Goal: Task Accomplishment & Management: Manage account settings

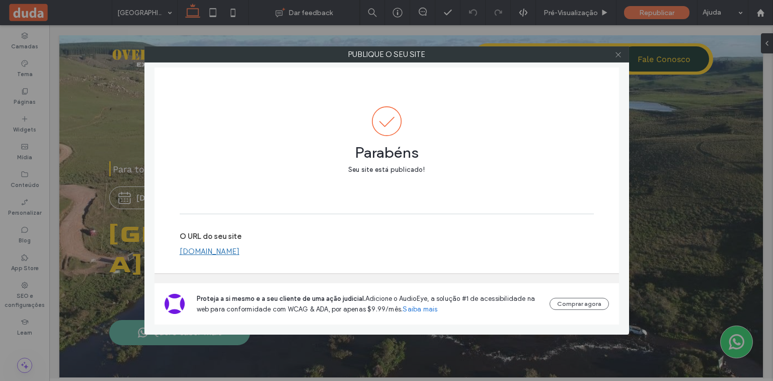
click at [619, 52] on icon at bounding box center [619, 55] width 8 height 8
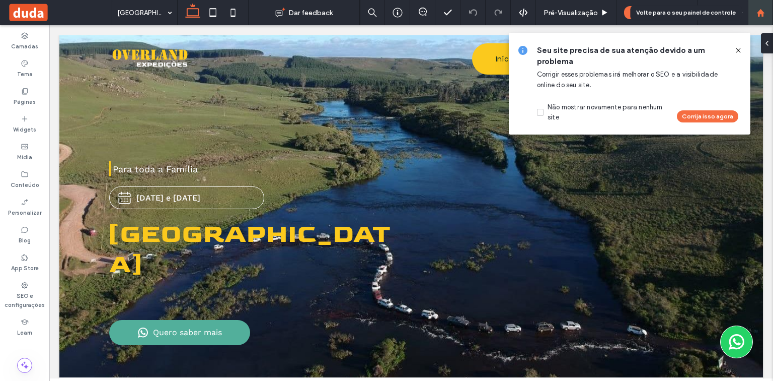
click at [761, 12] on use at bounding box center [761, 13] width 8 height 8
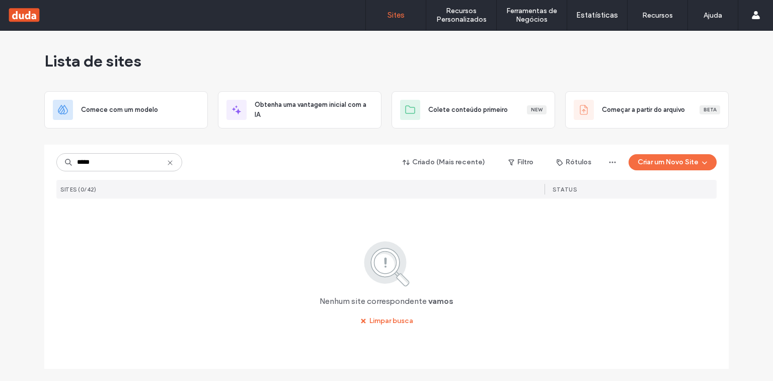
type input "*****"
click at [171, 161] on icon at bounding box center [170, 163] width 8 height 8
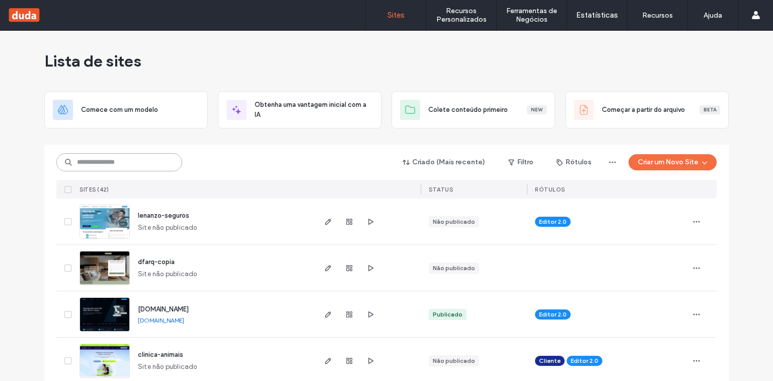
click at [141, 165] on input at bounding box center [119, 162] width 126 height 18
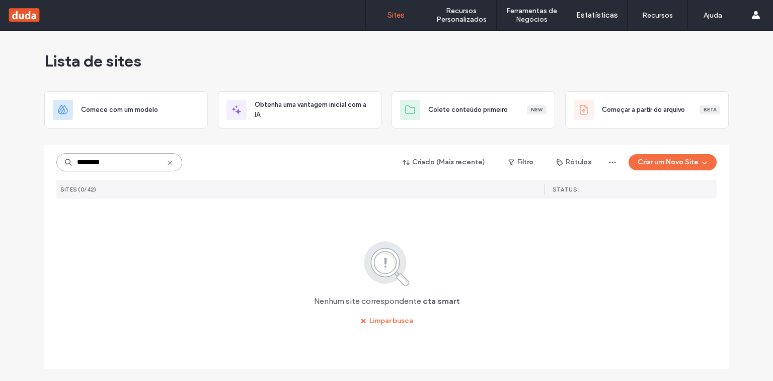
click at [91, 161] on input "*********" at bounding box center [119, 162] width 126 height 18
drag, startPoint x: 110, startPoint y: 163, endPoint x: 87, endPoint y: 163, distance: 23.7
click at [87, 163] on input "*********" at bounding box center [119, 162] width 126 height 18
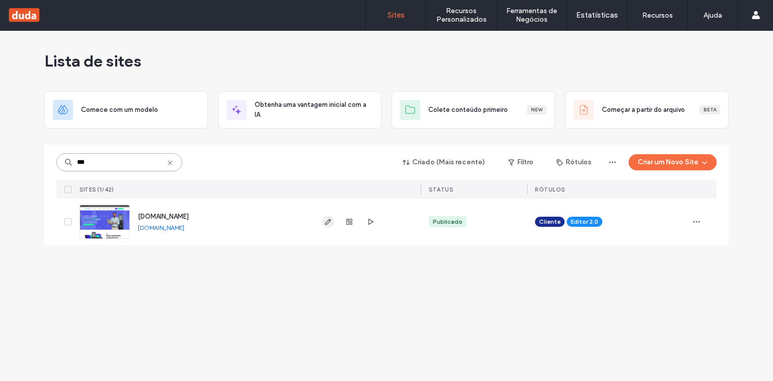
type input "***"
click at [327, 218] on icon "button" at bounding box center [328, 221] width 8 height 8
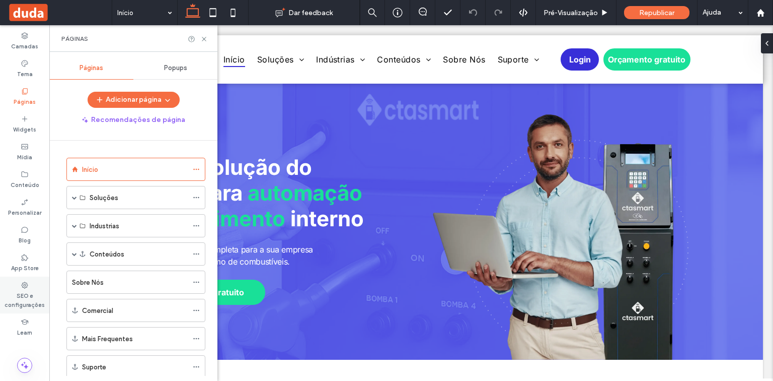
click at [22, 288] on icon at bounding box center [25, 285] width 8 height 8
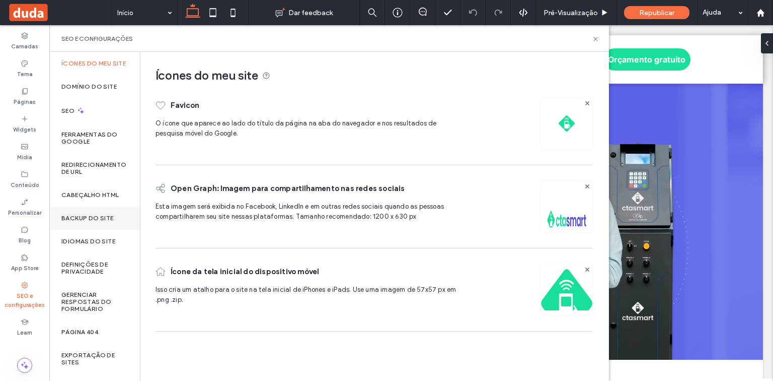
click at [88, 221] on label "Backup do Site" at bounding box center [87, 217] width 52 height 7
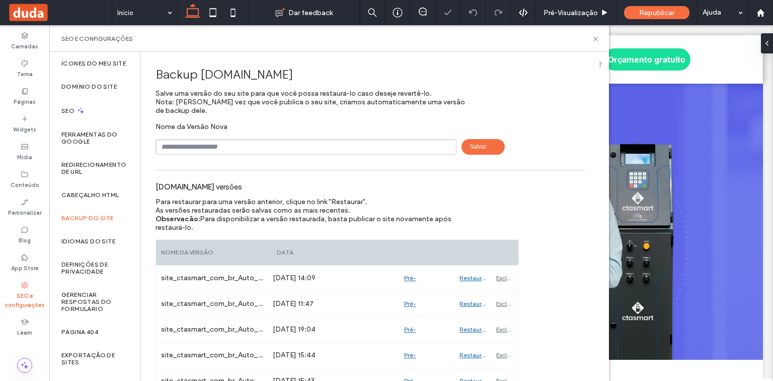
click at [208, 147] on input "text" at bounding box center [306, 147] width 301 height 16
type input "**********"
click at [476, 148] on span "Salvar" at bounding box center [483, 147] width 43 height 16
drag, startPoint x: 105, startPoint y: 199, endPoint x: 124, endPoint y: 199, distance: 19.1
click at [105, 198] on label "Cabeçalho HTML" at bounding box center [90, 194] width 58 height 7
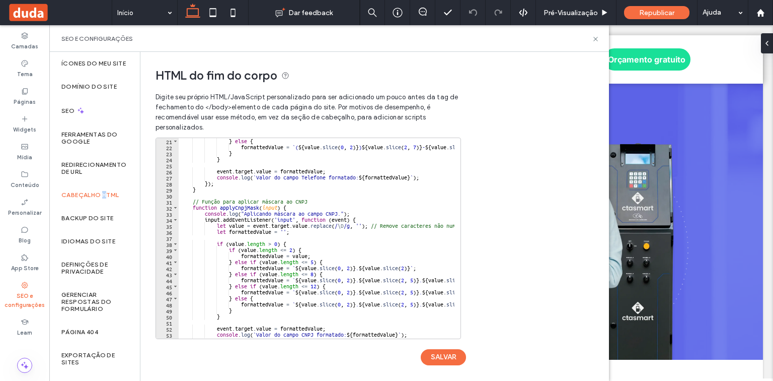
scroll to position [145, 0]
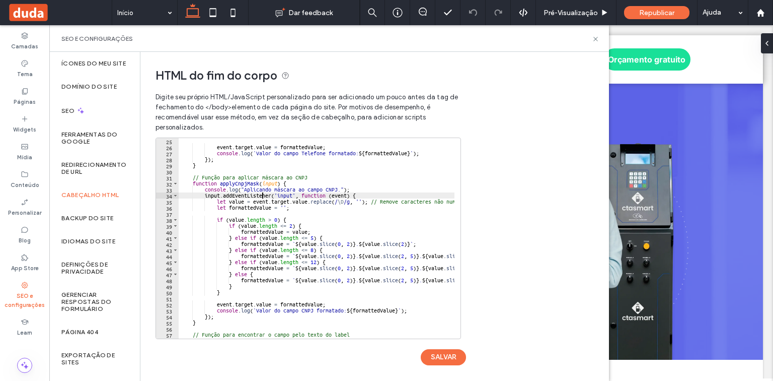
click at [262, 193] on div "event . target . value = formattedValue ; console . log ( ` Valor do campo Tele…" at bounding box center [628, 241] width 898 height 206
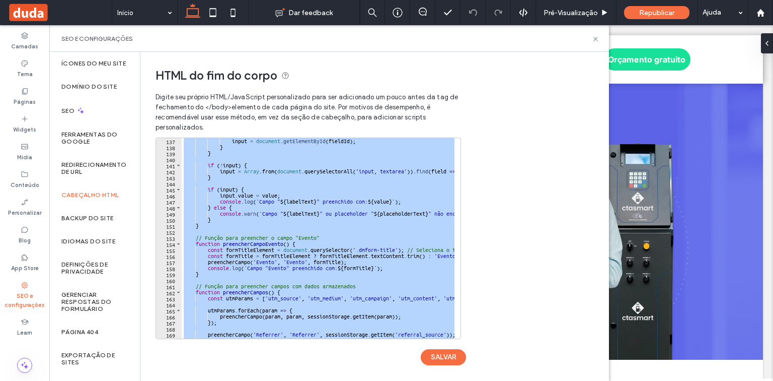
scroll to position [822, 0]
click at [334, 193] on div "input = document . getElementById ( fieldId ) ; } } if ( ! input ) { input = Ar…" at bounding box center [318, 238] width 273 height 200
type textarea "**********"
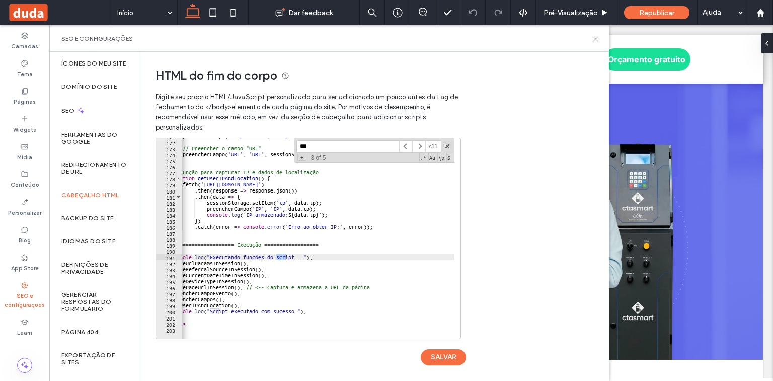
scroll to position [1031, 0]
type input "***"
click at [407, 146] on span at bounding box center [405, 146] width 13 height 13
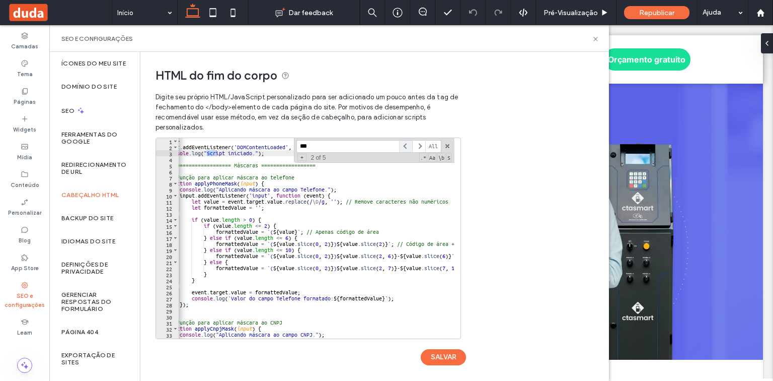
scroll to position [0, 0]
click at [407, 146] on span at bounding box center [405, 146] width 13 height 13
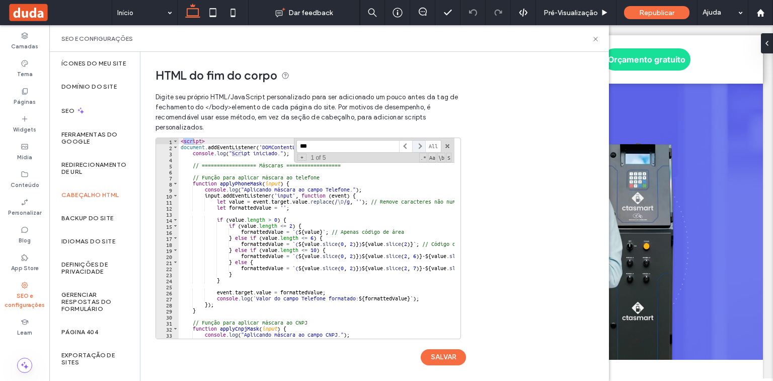
click at [418, 145] on span at bounding box center [418, 146] width 13 height 13
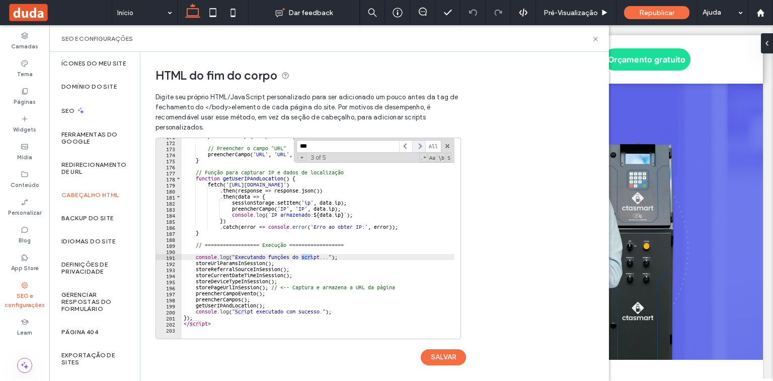
scroll to position [1031, 0]
click at [418, 145] on span at bounding box center [418, 146] width 13 height 13
click at [226, 320] on div "preencherCampo ( 'Dispositivo' , 'Dispositivo' , sessionStorage . getItem ( 'de…" at bounding box center [631, 236] width 898 height 206
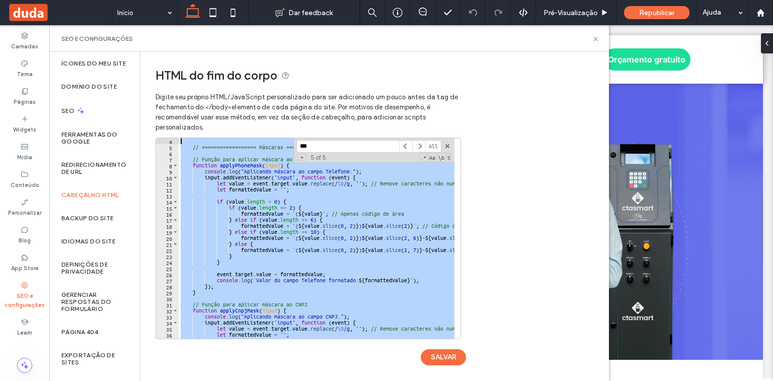
scroll to position [0, 0]
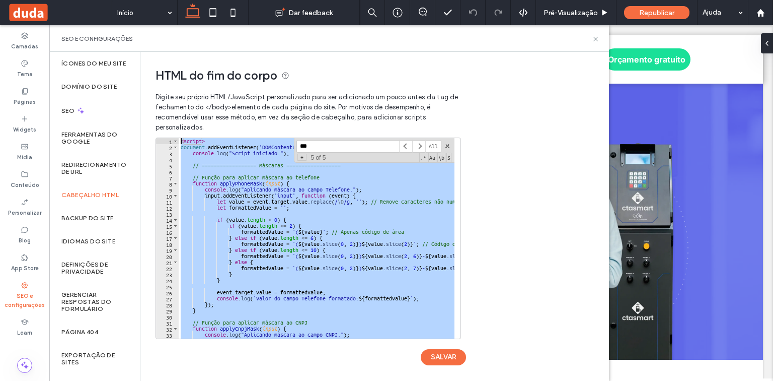
drag, startPoint x: 234, startPoint y: 323, endPoint x: 157, endPoint y: 118, distance: 218.2
click at [157, 118] on div "Digite seu próprio HTML/​JavaScript personalizado para ser adicionado um pouco …" at bounding box center [308, 236] width 304 height 298
type textarea "**********"
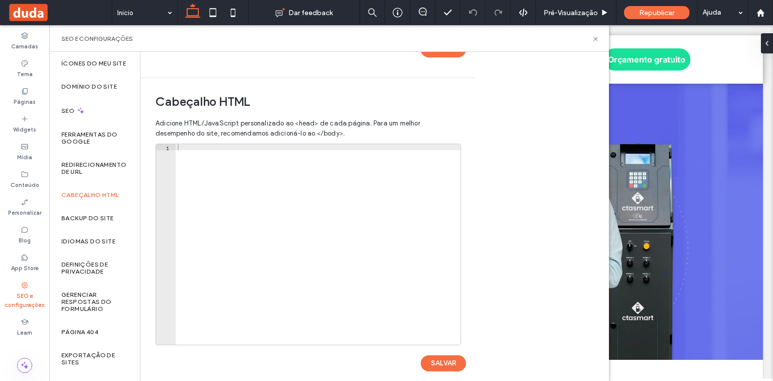
scroll to position [319, 0]
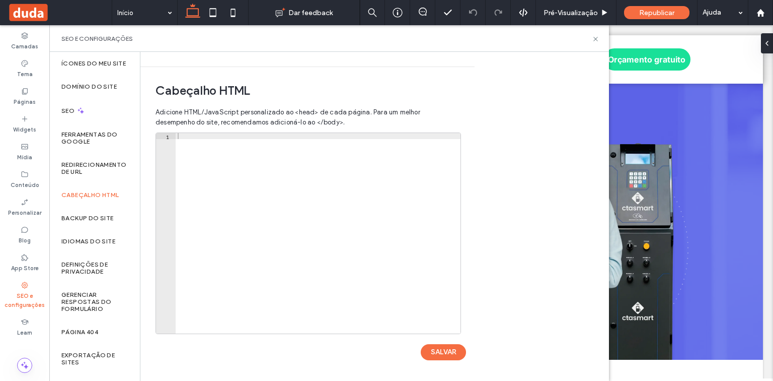
click at [195, 141] on div at bounding box center [318, 239] width 285 height 212
paste textarea "**********"
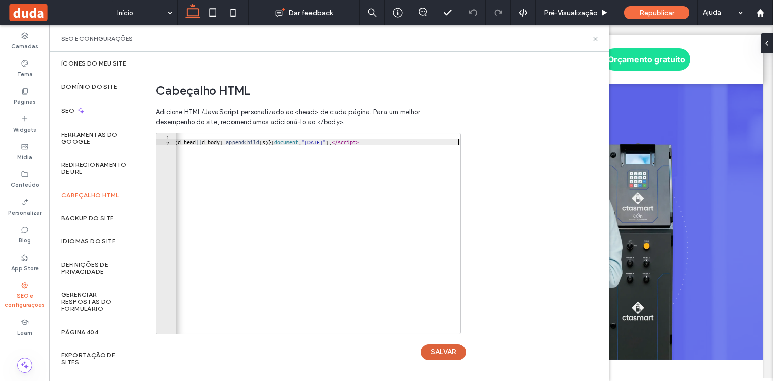
click at [441, 348] on button "SALVAR" at bounding box center [443, 352] width 45 height 16
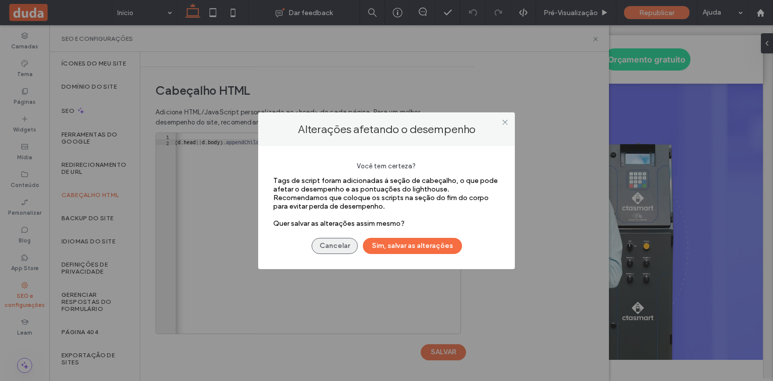
click at [340, 244] on button "Cancelar" at bounding box center [335, 246] width 46 height 16
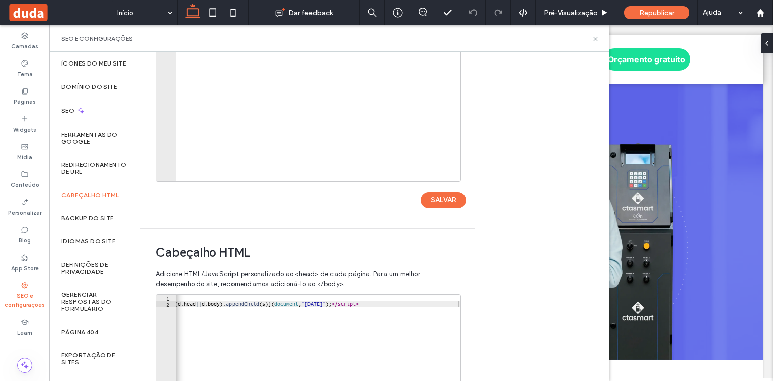
scroll to position [158, 0]
type textarea "**********"
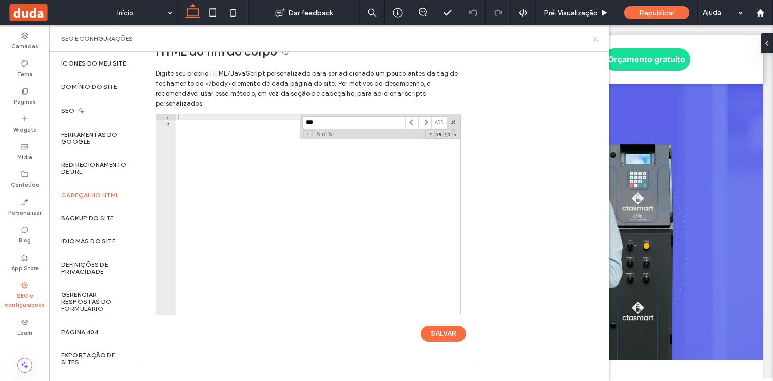
scroll to position [0, 0]
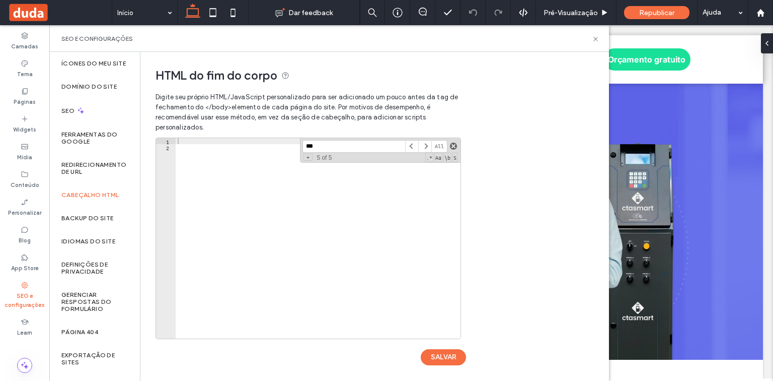
click at [455, 146] on span at bounding box center [453, 145] width 7 height 7
click at [228, 155] on div at bounding box center [318, 244] width 285 height 212
click at [227, 147] on div at bounding box center [318, 244] width 285 height 212
click at [229, 143] on div at bounding box center [318, 244] width 285 height 212
paste textarea "**********"
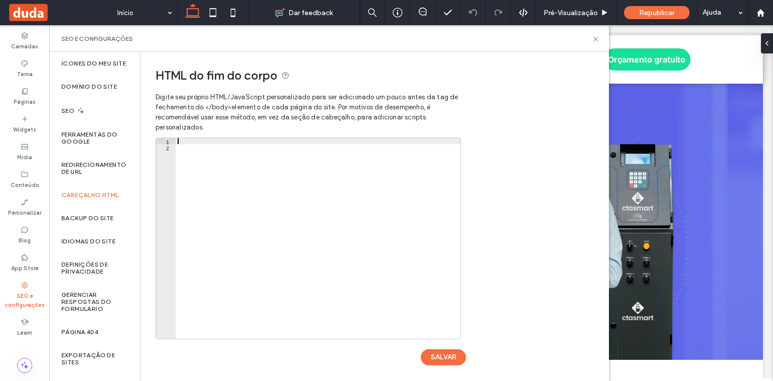
type textarea "**********"
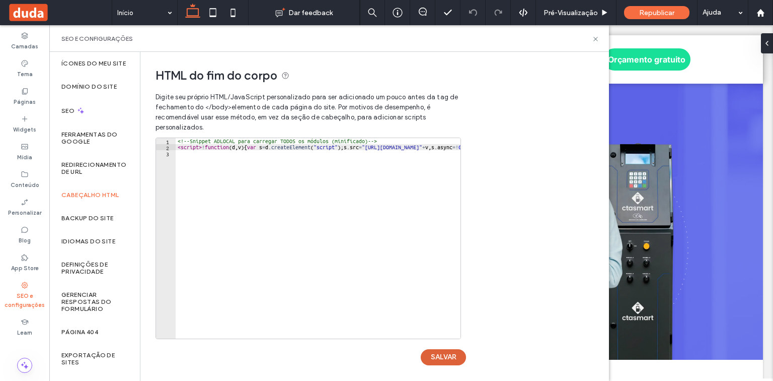
click at [438, 355] on button "SALVAR" at bounding box center [443, 357] width 45 height 16
click at [593, 38] on icon at bounding box center [596, 39] width 8 height 8
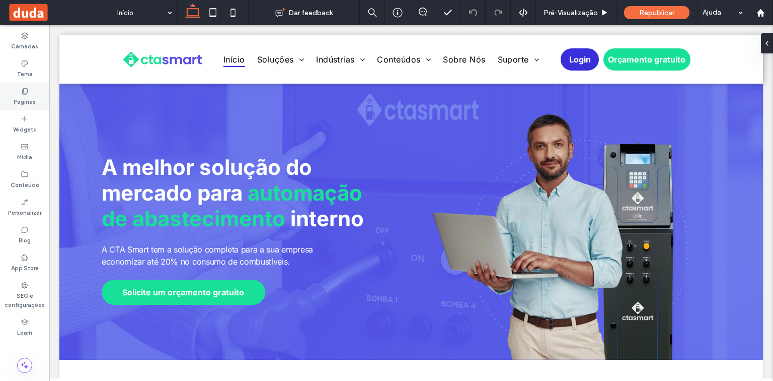
click at [29, 93] on div "Páginas" at bounding box center [24, 97] width 49 height 28
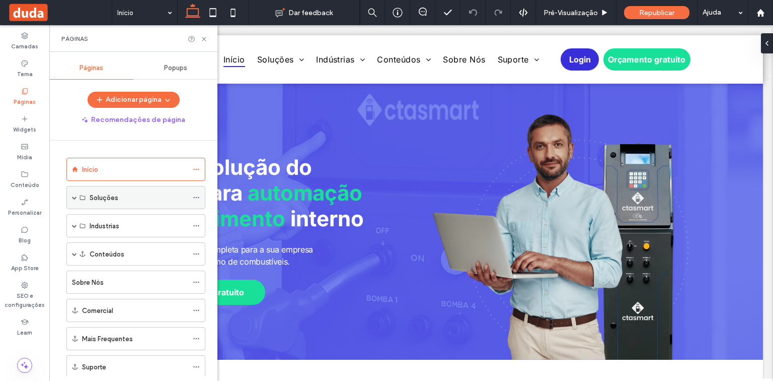
click at [72, 195] on span at bounding box center [74, 197] width 5 height 5
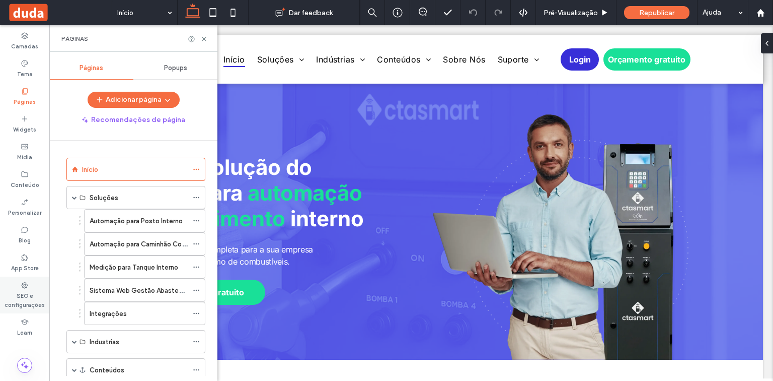
click at [27, 294] on label "SEO e configurações" at bounding box center [24, 299] width 49 height 20
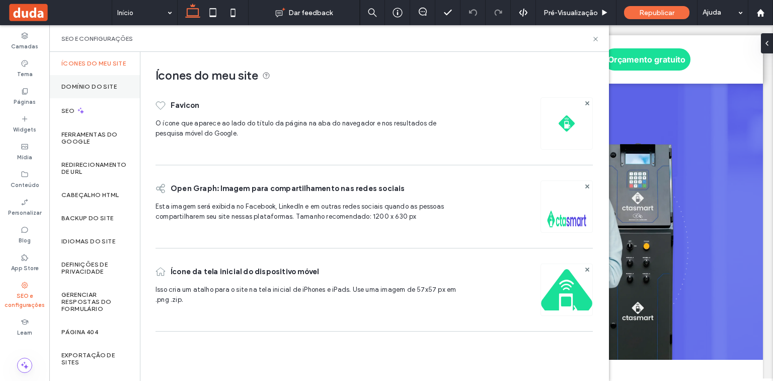
click at [95, 89] on div "Domínio do site" at bounding box center [94, 86] width 91 height 23
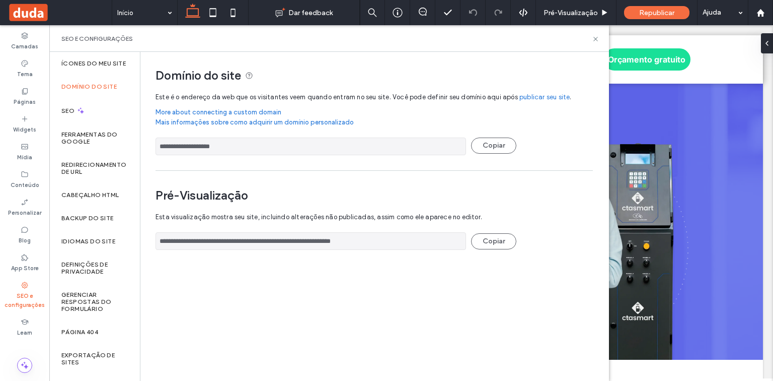
drag, startPoint x: 233, startPoint y: 148, endPoint x: 173, endPoint y: 147, distance: 60.4
click at [173, 147] on input "**********" at bounding box center [311, 146] width 311 height 18
click at [597, 40] on icon at bounding box center [596, 39] width 8 height 8
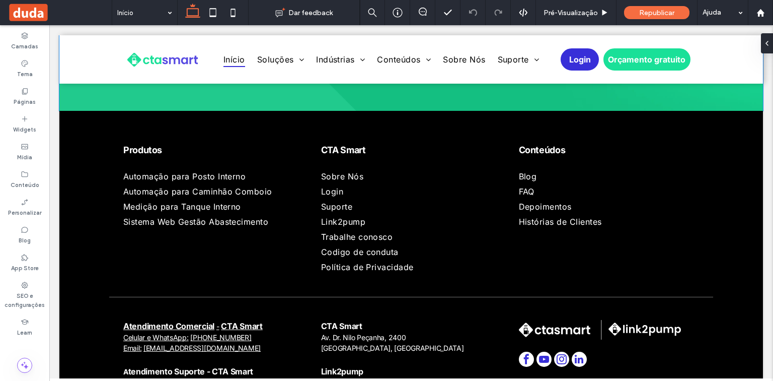
scroll to position [3566, 0]
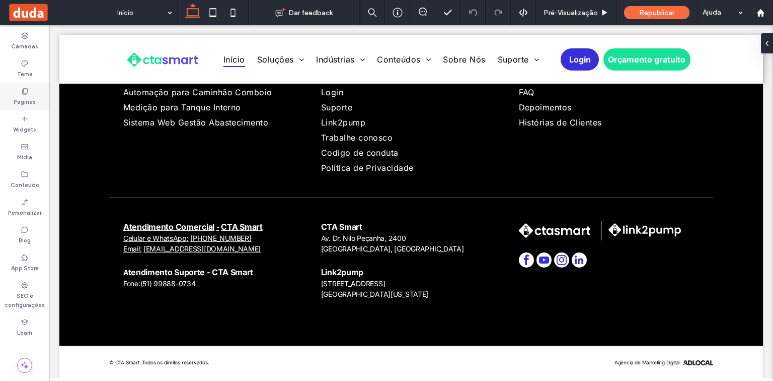
click at [25, 95] on label "Páginas" at bounding box center [25, 100] width 22 height 11
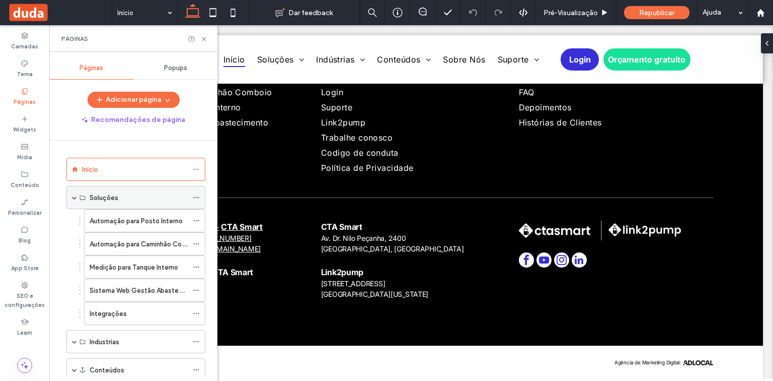
click at [140, 198] on div "Soluções" at bounding box center [139, 197] width 98 height 11
click at [129, 223] on label "Automação para Posto Interno" at bounding box center [136, 221] width 93 height 18
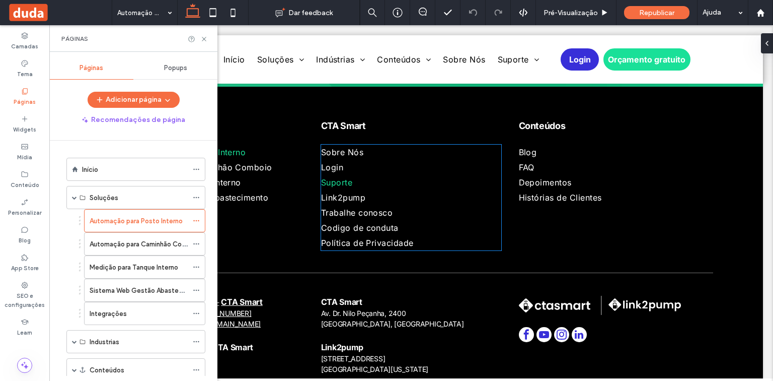
scroll to position [2883, 0]
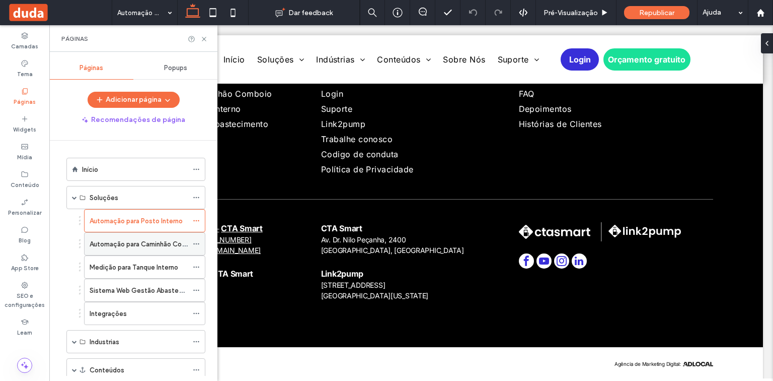
click at [135, 242] on label "Automação para Caminhão Comboio" at bounding box center [145, 244] width 111 height 18
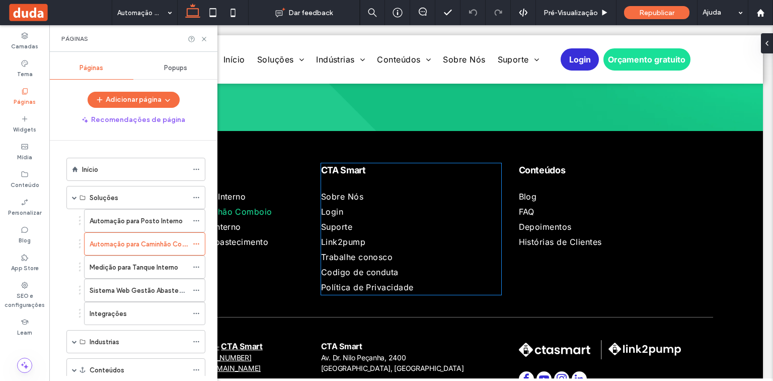
scroll to position [2853, 0]
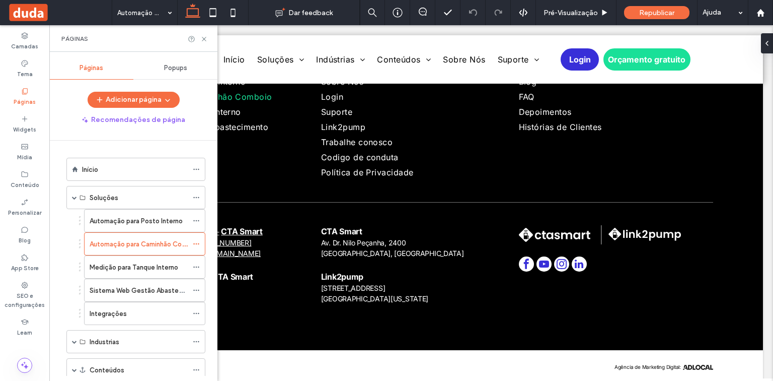
click at [145, 261] on label "Medição para Tanque Interno" at bounding box center [134, 267] width 89 height 18
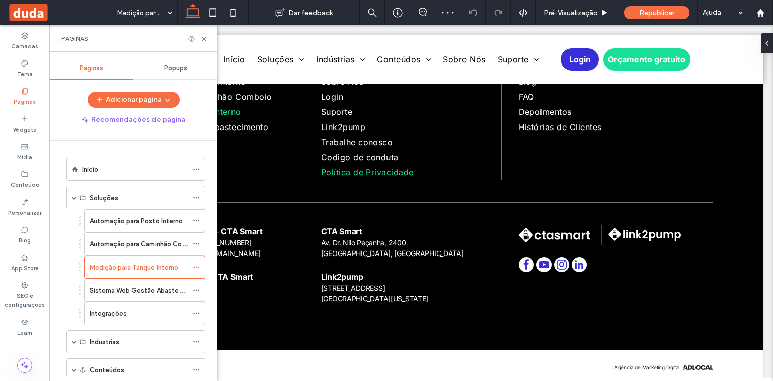
scroll to position [2007, 0]
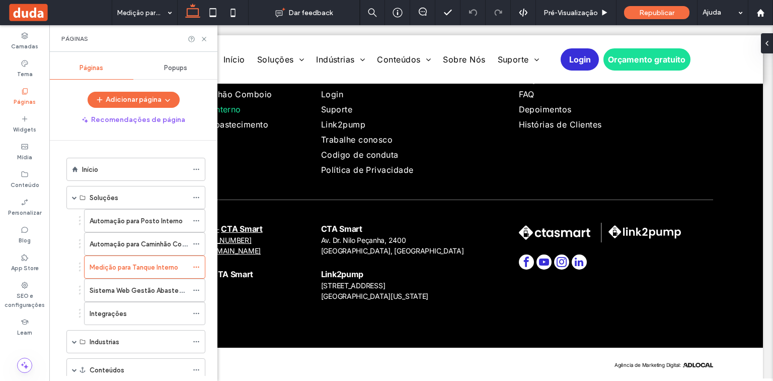
click at [152, 286] on label "Sistema Web Gestão Abastecimento" at bounding box center [147, 290] width 115 height 18
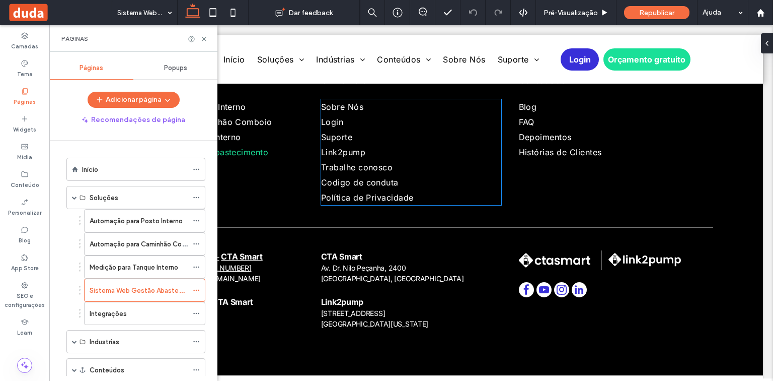
scroll to position [2918, 0]
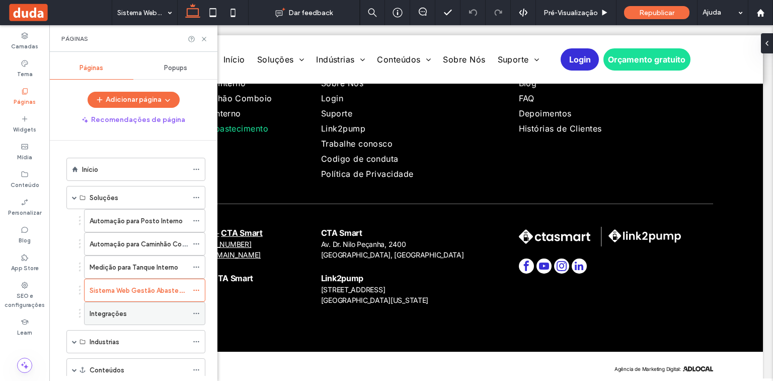
click at [151, 311] on div "Integrações" at bounding box center [139, 313] width 98 height 11
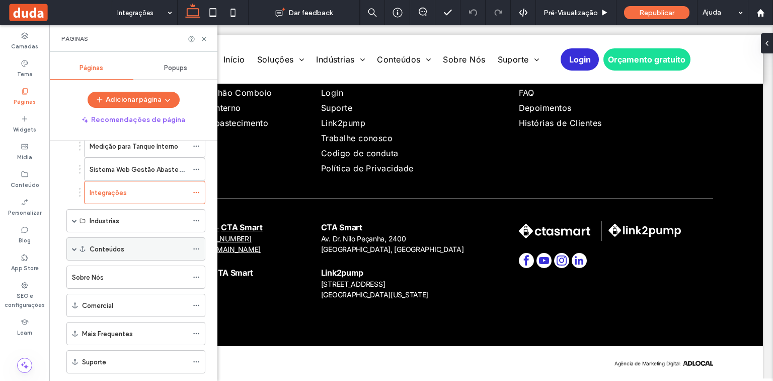
scroll to position [161, 0]
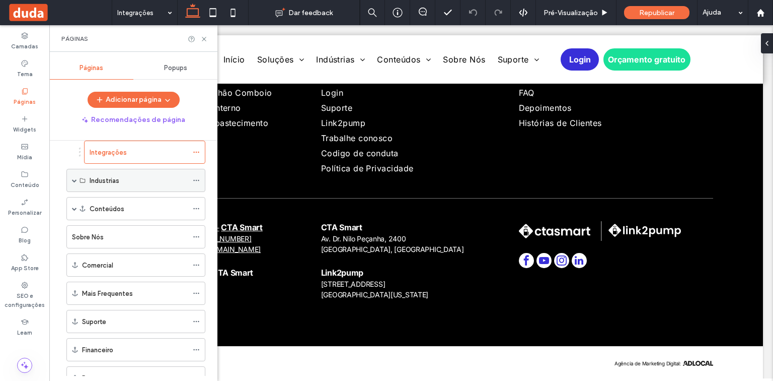
click at [72, 178] on span at bounding box center [74, 180] width 5 height 5
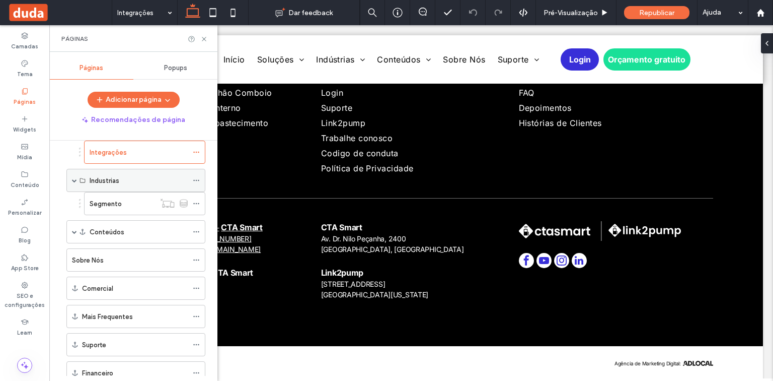
click at [123, 179] on div "Industrias" at bounding box center [139, 180] width 98 height 11
click at [120, 196] on label "Segmento" at bounding box center [106, 204] width 32 height 18
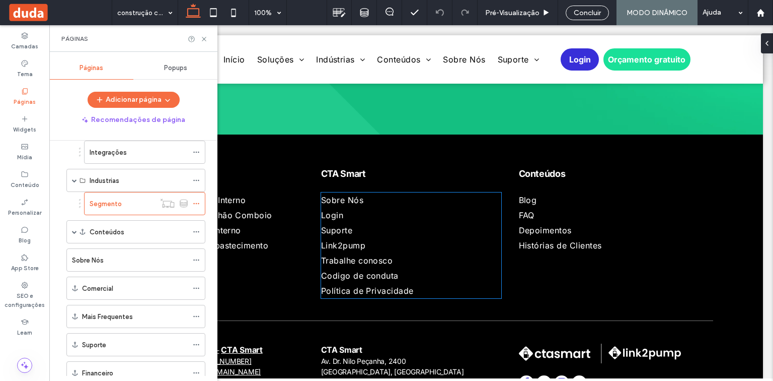
scroll to position [2456, 0]
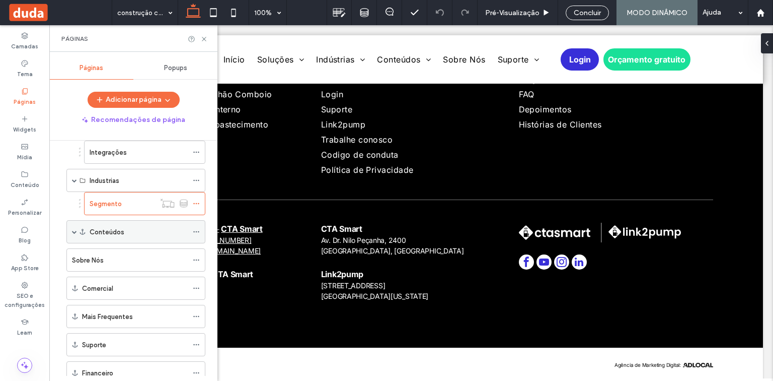
click at [114, 223] on label "Conteúdos" at bounding box center [107, 232] width 35 height 18
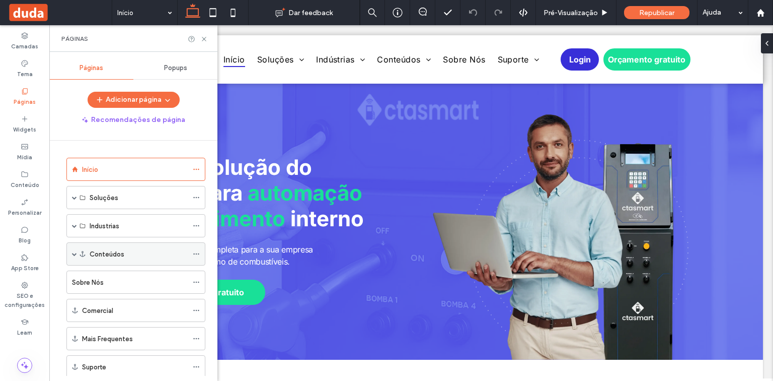
click at [74, 251] on span at bounding box center [74, 253] width 5 height 5
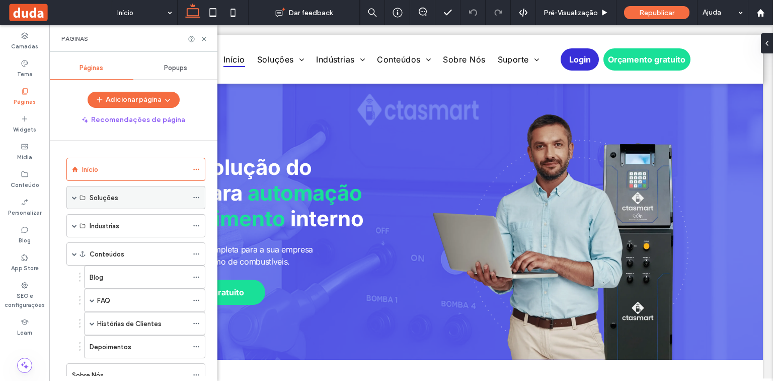
click at [74, 197] on span at bounding box center [74, 197] width 5 height 5
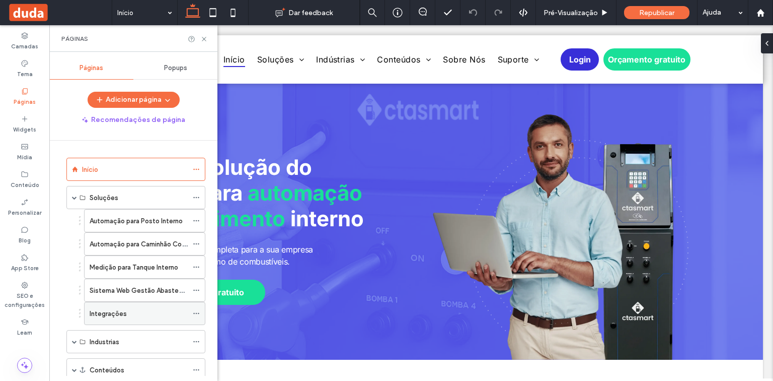
click at [121, 310] on label "Integrações" at bounding box center [108, 314] width 37 height 18
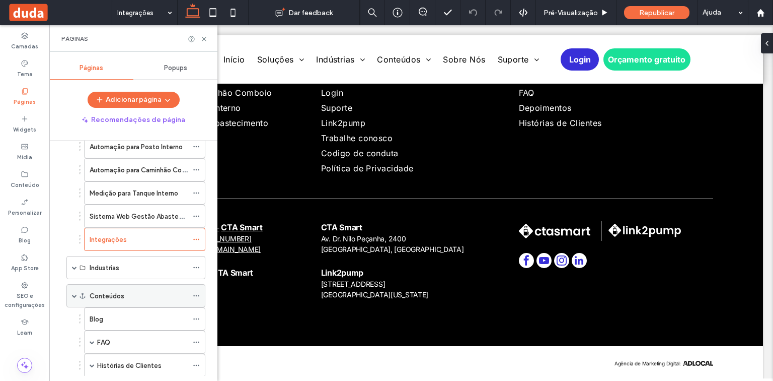
scroll to position [81, 0]
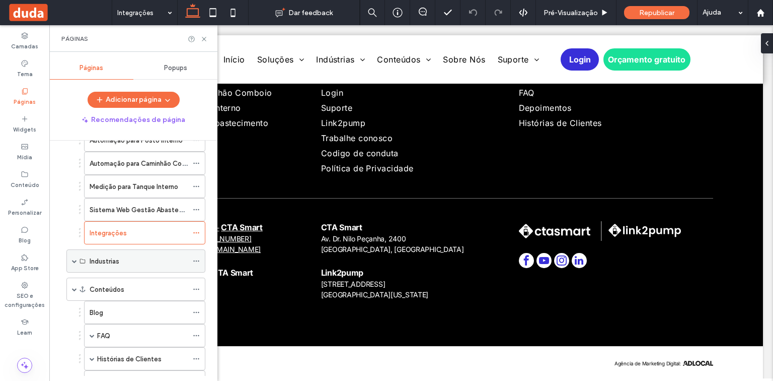
click at [70, 258] on div "Industrias" at bounding box center [135, 260] width 139 height 23
click at [72, 258] on span at bounding box center [74, 260] width 5 height 5
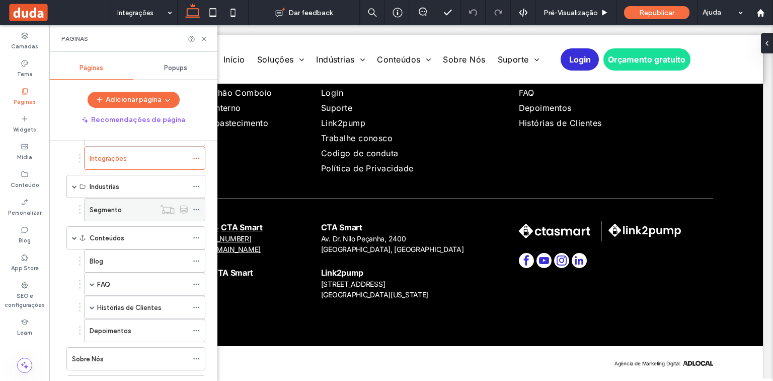
scroll to position [161, 0]
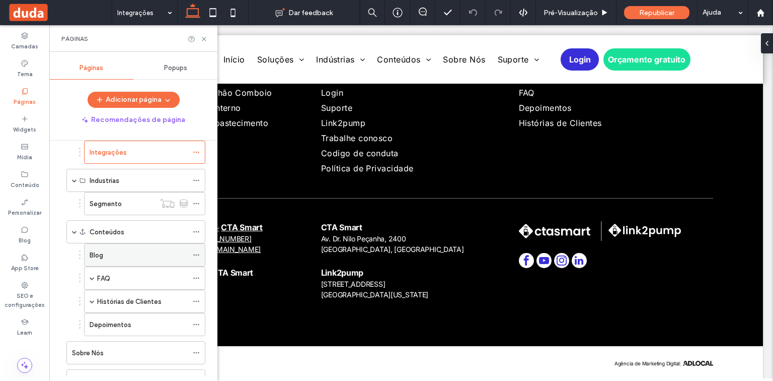
click at [118, 255] on div "Blog" at bounding box center [139, 255] width 98 height 11
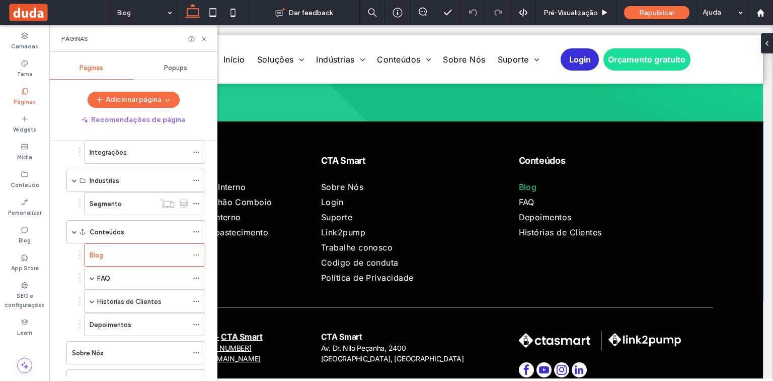
scroll to position [5231, 0]
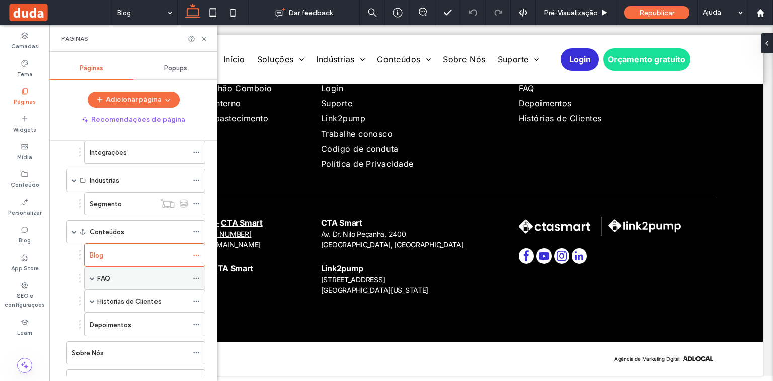
click at [153, 276] on div "FAQ" at bounding box center [142, 278] width 91 height 11
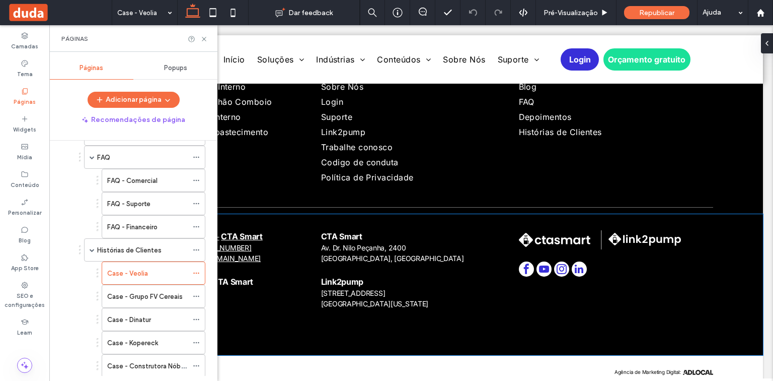
scroll to position [1859, 0]
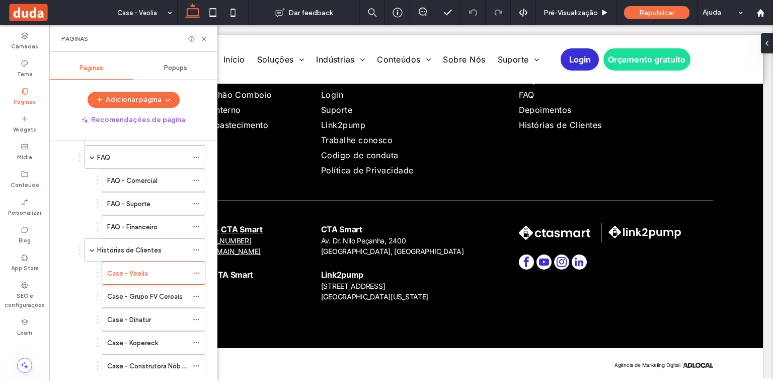
click at [135, 291] on label "Case - Grupo FV Cereais" at bounding box center [145, 296] width 76 height 18
click at [129, 311] on label "Case - Dinatur" at bounding box center [129, 320] width 44 height 18
click at [138, 336] on label "Case - Kopereck" at bounding box center [132, 343] width 51 height 18
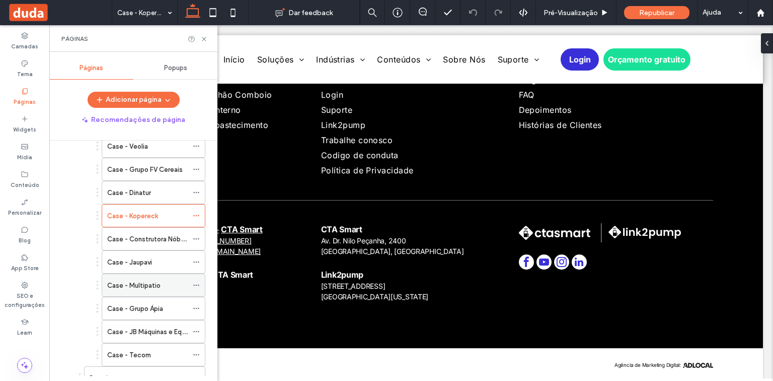
scroll to position [443, 0]
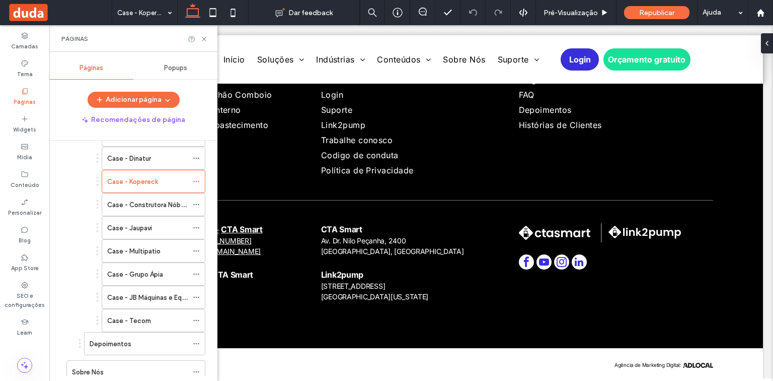
click at [145, 200] on label "Case - Construtora Nóbrega Pimenta" at bounding box center [164, 205] width 114 height 18
click at [141, 220] on label "Case - Jaupavi" at bounding box center [129, 228] width 45 height 18
click at [161, 246] on div "Case - Multipatio" at bounding box center [147, 251] width 81 height 11
click at [139, 267] on label "Case - Grupo Ápia" at bounding box center [135, 274] width 56 height 18
click at [166, 290] on label "Case - JB Máquinas e Equipamentos" at bounding box center [162, 297] width 111 height 18
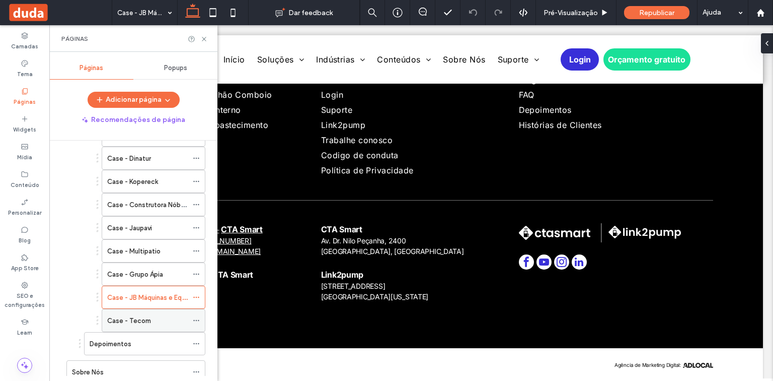
click at [146, 320] on div "Case - Tecom" at bounding box center [147, 320] width 81 height 22
click at [143, 342] on div "Depoimentos" at bounding box center [139, 343] width 98 height 11
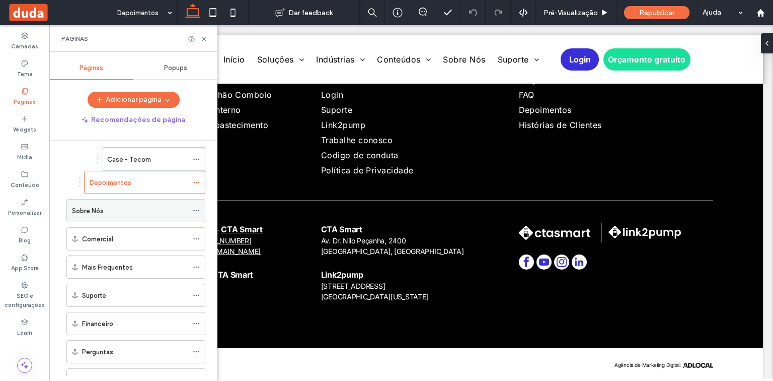
click at [104, 205] on div "Sobre Nós" at bounding box center [130, 210] width 116 height 11
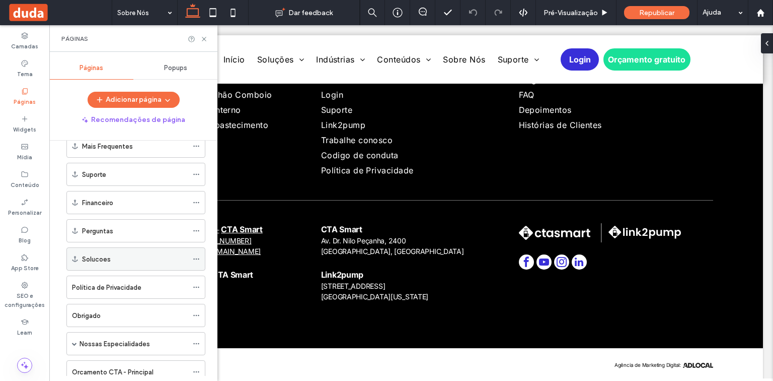
scroll to position [765, 0]
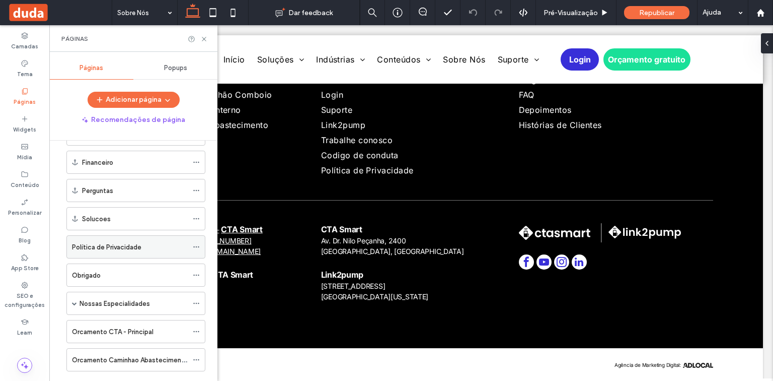
click at [137, 245] on div "Política de Privacidade" at bounding box center [130, 247] width 116 height 22
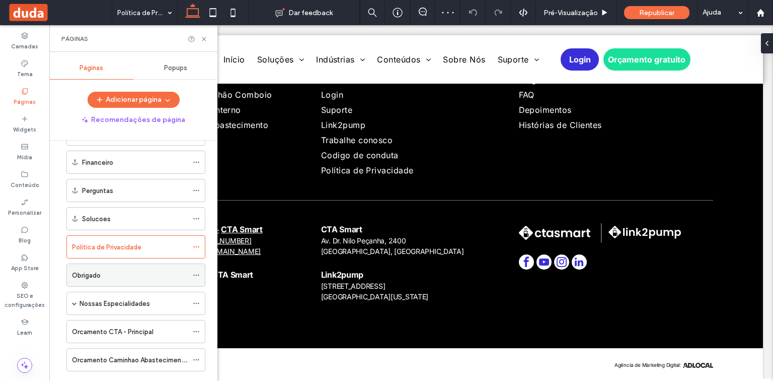
click at [113, 270] on div "Obrigado" at bounding box center [130, 275] width 116 height 11
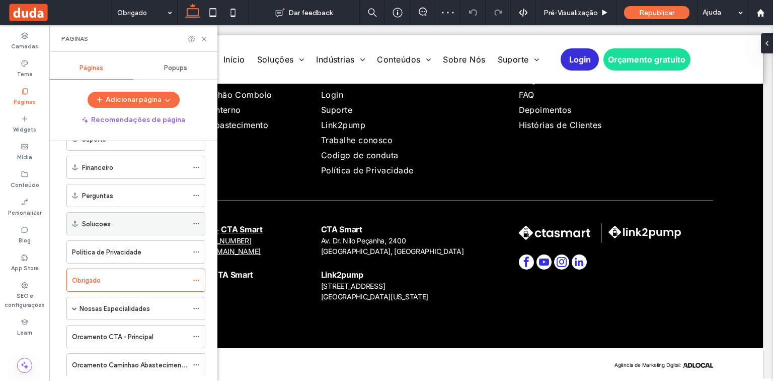
scroll to position [728, 0]
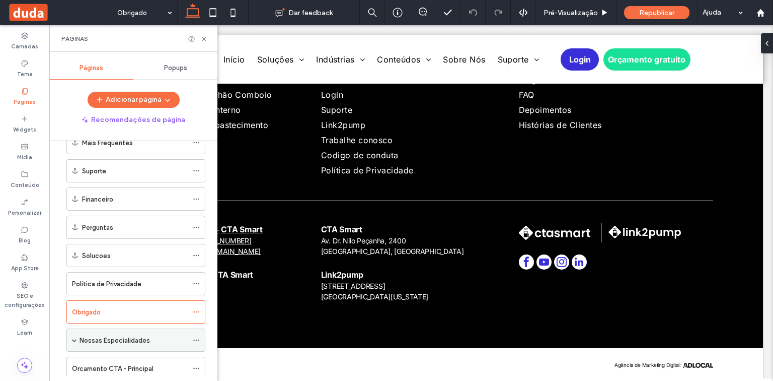
click at [73, 329] on span at bounding box center [74, 340] width 5 height 22
click at [126, 338] on div "Nossas Especialidades" at bounding box center [134, 340] width 108 height 22
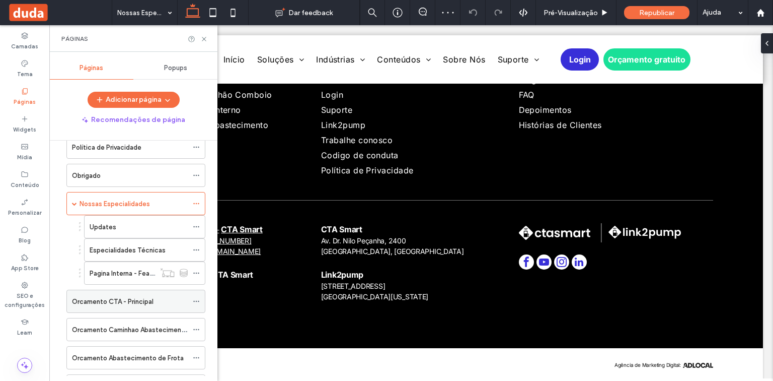
scroll to position [889, 0]
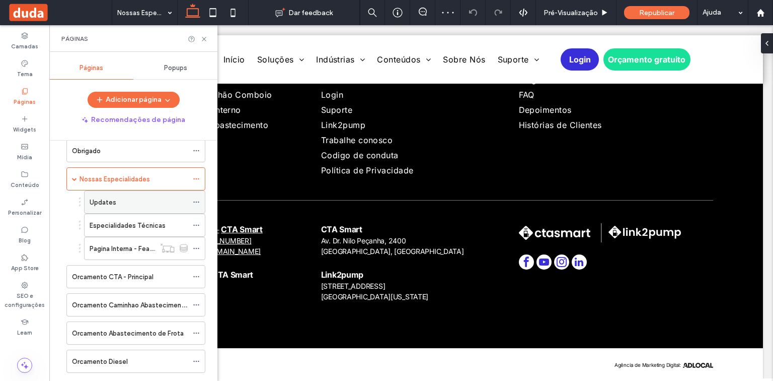
click at [125, 197] on div "Updates" at bounding box center [139, 202] width 98 height 11
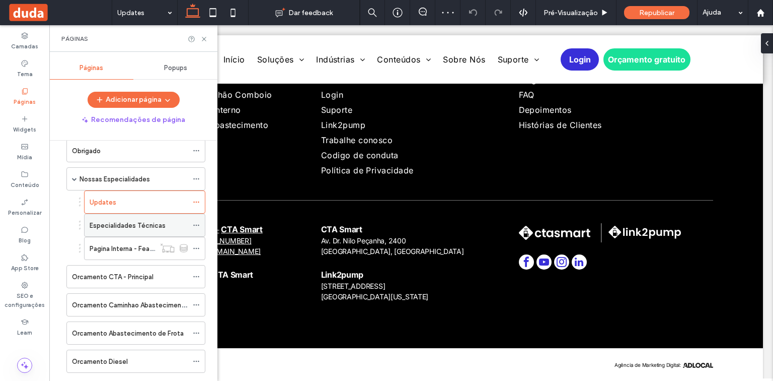
click at [127, 216] on label "Especialidades Técnicas" at bounding box center [128, 225] width 76 height 18
click at [144, 241] on label "Pagina Interna - Feature" at bounding box center [126, 249] width 72 height 18
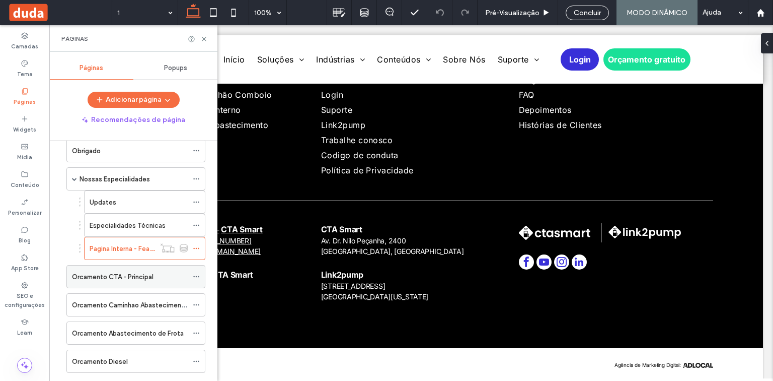
click at [105, 270] on label "Orcamento CTA - Principal" at bounding box center [113, 277] width 82 height 18
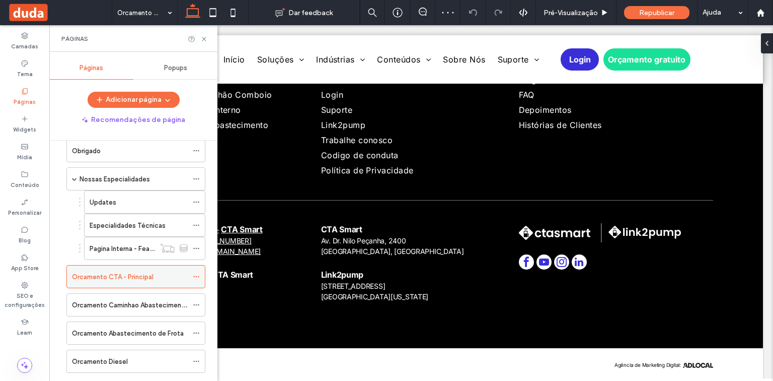
click at [199, 276] on use at bounding box center [196, 277] width 6 height 2
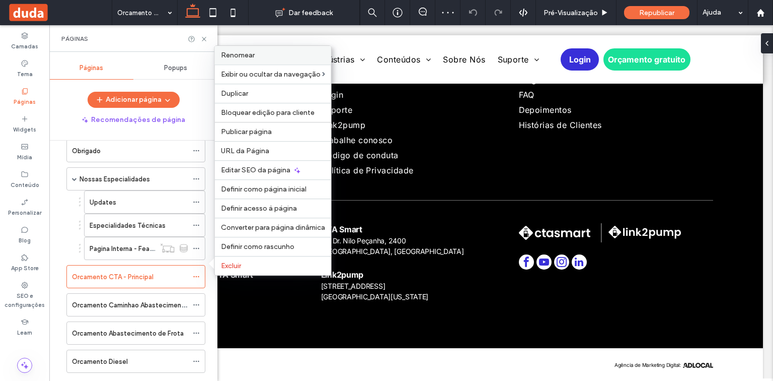
click at [272, 58] on label "Renomear" at bounding box center [273, 55] width 104 height 9
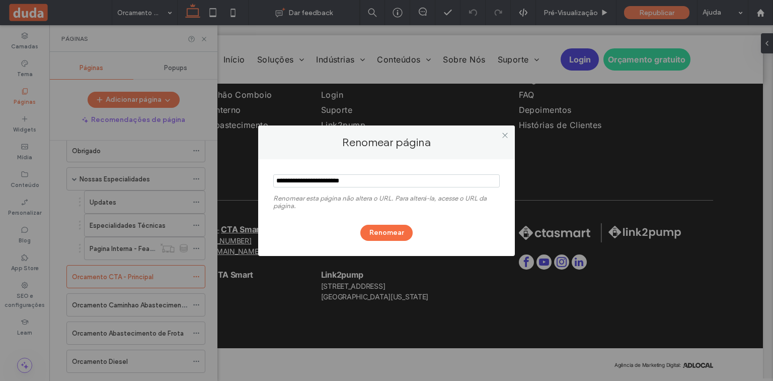
drag, startPoint x: 346, startPoint y: 180, endPoint x: 274, endPoint y: 180, distance: 72.0
click at [274, 180] on input "notEmpty" at bounding box center [386, 180] width 227 height 13
click at [504, 136] on icon at bounding box center [505, 135] width 8 height 8
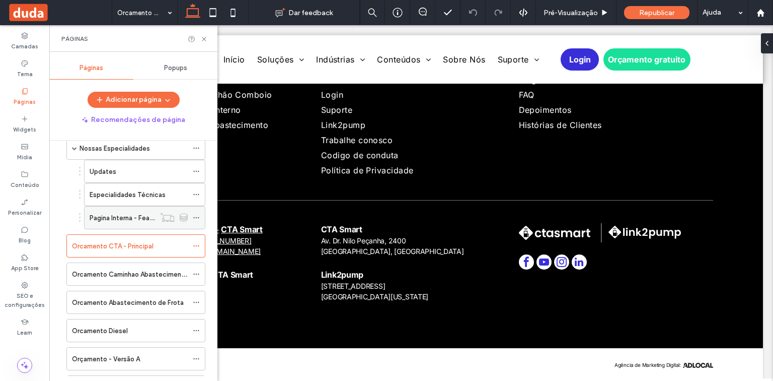
scroll to position [958, 0]
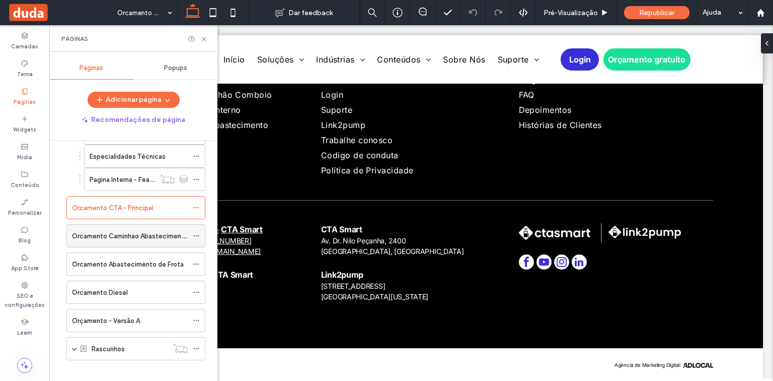
click at [146, 227] on label "Orcamento Caminhao Abastecimento" at bounding box center [130, 236] width 116 height 18
click at [196, 232] on icon at bounding box center [196, 235] width 7 height 7
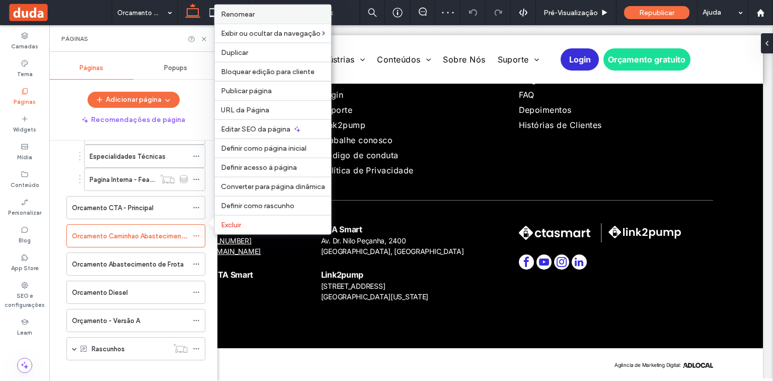
click at [241, 10] on div "Renomear" at bounding box center [273, 14] width 116 height 19
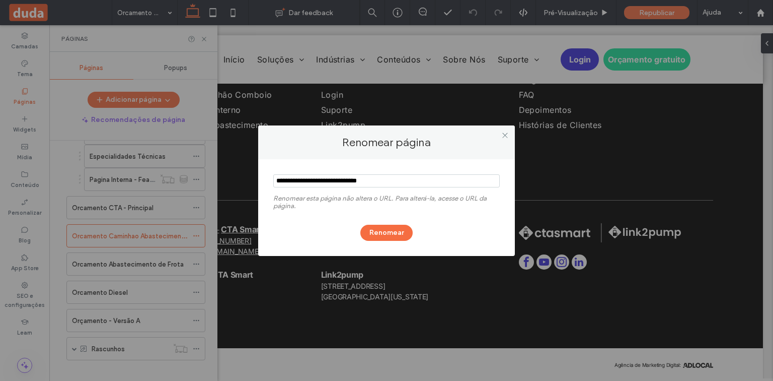
drag, startPoint x: 400, startPoint y: 175, endPoint x: 271, endPoint y: 182, distance: 128.5
click at [271, 182] on div "Renomear esta página não altera o URL. Para alterá-la, acesse o URL da página. …" at bounding box center [386, 207] width 257 height 97
click at [504, 135] on icon at bounding box center [505, 135] width 8 height 8
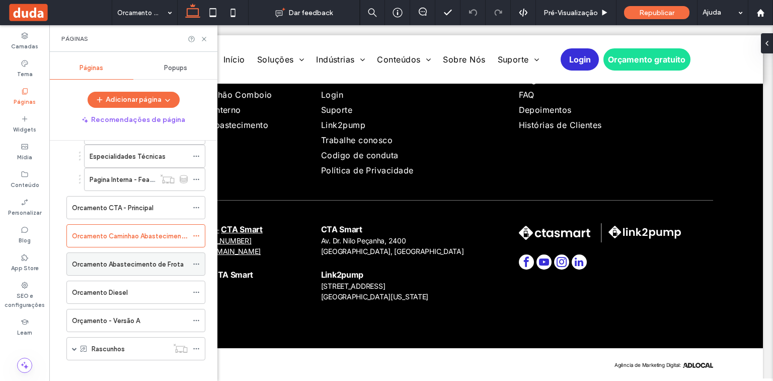
click at [142, 259] on label "Orcamento Abastecimento de Frota" at bounding box center [128, 264] width 112 height 18
click at [197, 260] on icon at bounding box center [196, 263] width 7 height 7
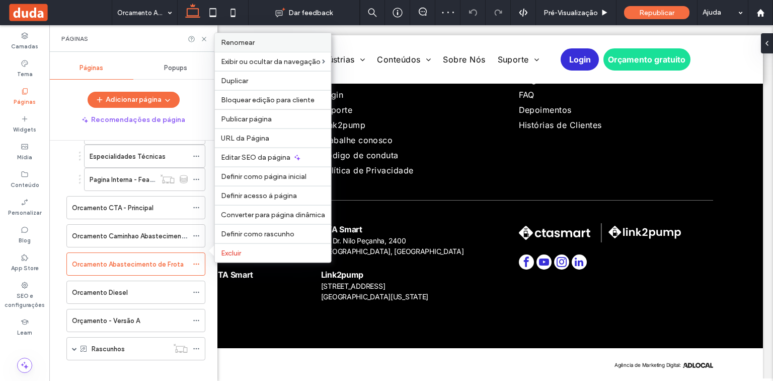
click at [257, 47] on label "Renomear" at bounding box center [273, 42] width 104 height 9
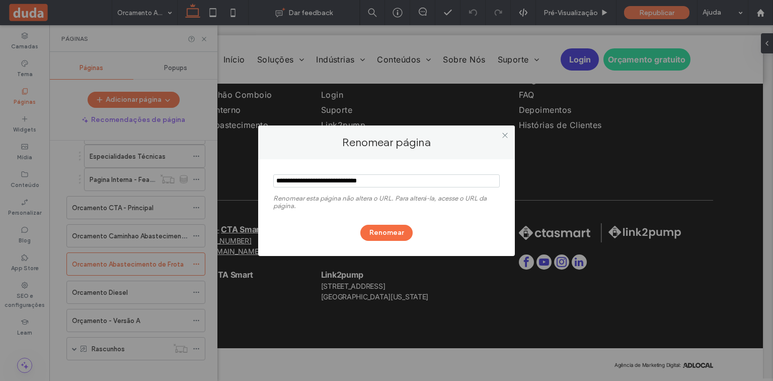
drag, startPoint x: 397, startPoint y: 181, endPoint x: 273, endPoint y: 177, distance: 123.9
click at [273, 177] on input "notEmpty" at bounding box center [386, 180] width 227 height 13
click at [503, 133] on icon at bounding box center [505, 135] width 8 height 8
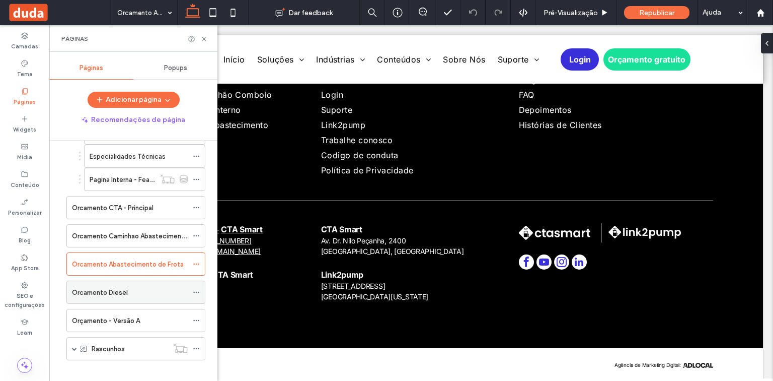
click at [197, 288] on icon at bounding box center [196, 291] width 7 height 7
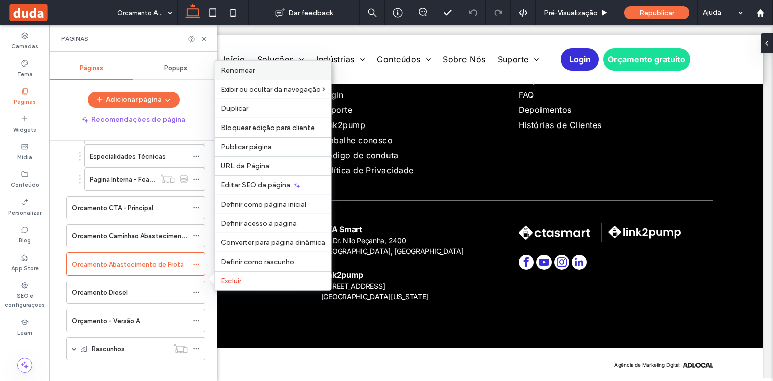
click at [258, 70] on label "Renomear" at bounding box center [273, 70] width 104 height 9
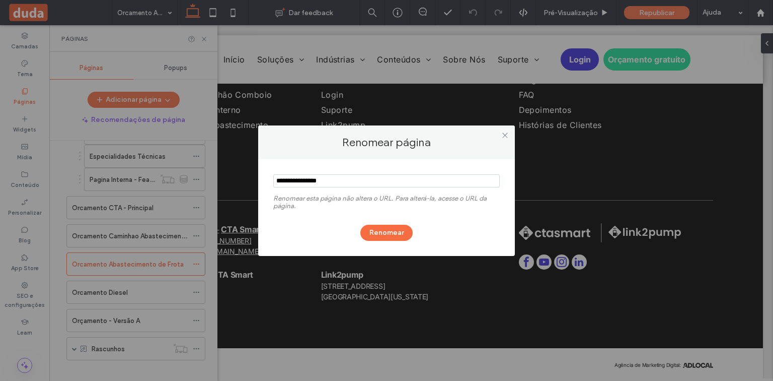
drag, startPoint x: 312, startPoint y: 180, endPoint x: 254, endPoint y: 179, distance: 57.4
click at [254, 179] on div "Renomear página Renomear esta página não altera o URL. Para alterá-la, acesse o…" at bounding box center [386, 190] width 773 height 381
click at [505, 131] on icon at bounding box center [505, 135] width 8 height 8
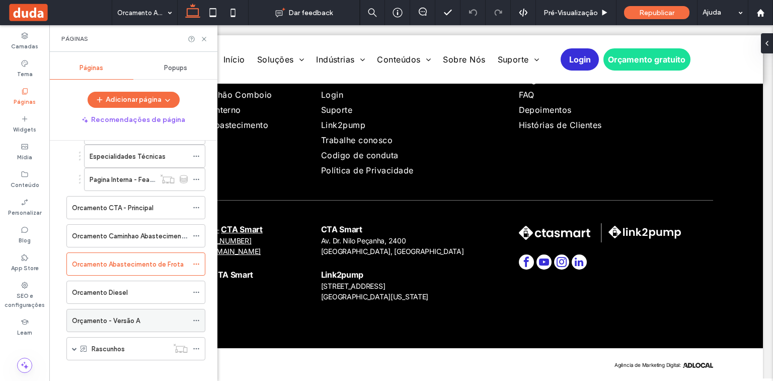
click at [197, 317] on icon at bounding box center [196, 320] width 7 height 7
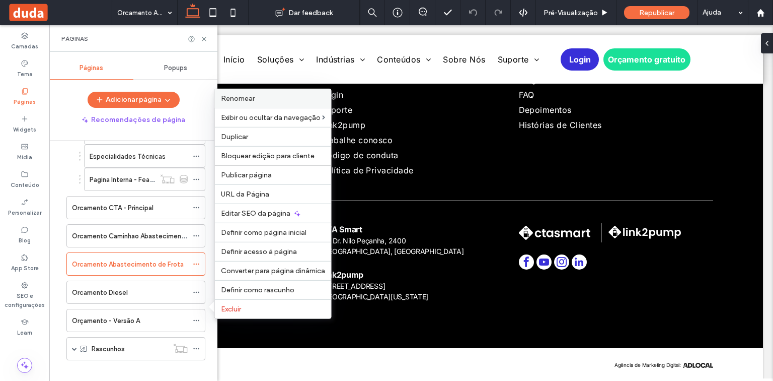
click at [258, 99] on label "Renomear" at bounding box center [273, 98] width 104 height 9
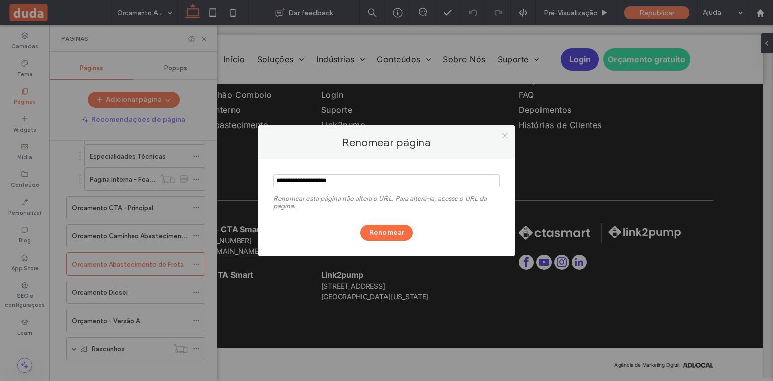
drag, startPoint x: 314, startPoint y: 177, endPoint x: 274, endPoint y: 178, distance: 40.3
click at [274, 178] on input "notEmpty" at bounding box center [386, 180] width 227 height 13
click at [501, 132] on div at bounding box center [504, 135] width 15 height 15
click at [506, 133] on use at bounding box center [504, 135] width 5 height 5
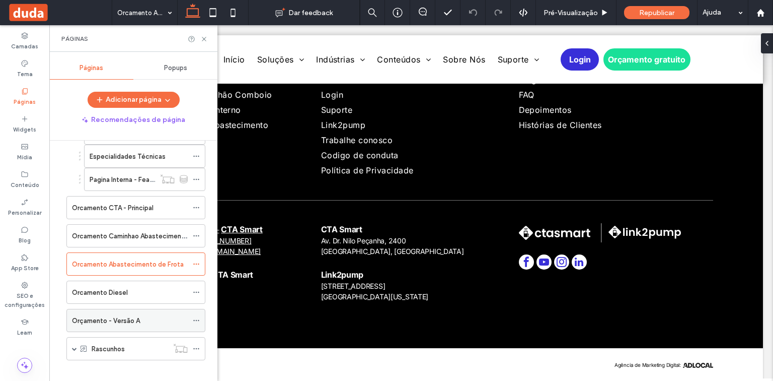
click at [138, 312] on label "Orçamento - Versão A" at bounding box center [106, 321] width 68 height 18
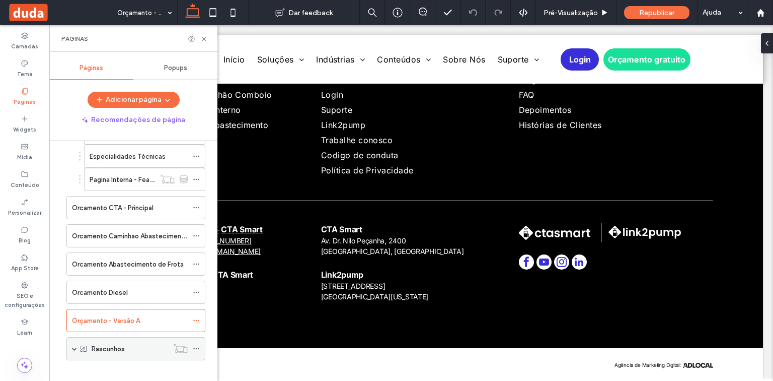
click at [73, 346] on span at bounding box center [74, 348] width 5 height 5
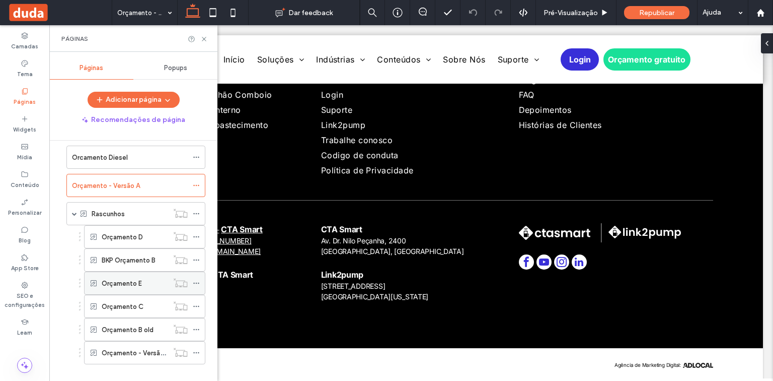
scroll to position [1096, 0]
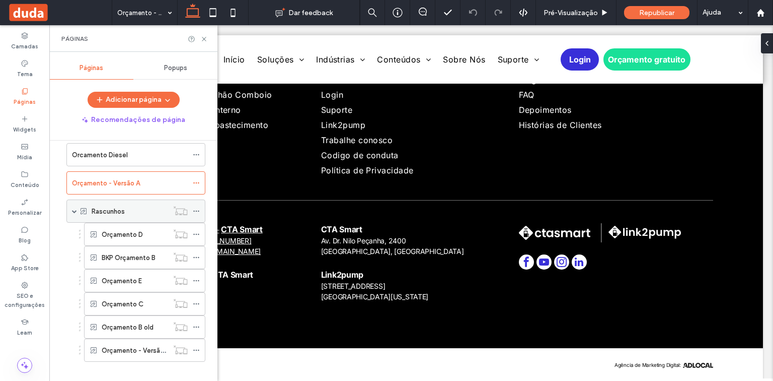
click at [73, 208] on span at bounding box center [74, 210] width 5 height 5
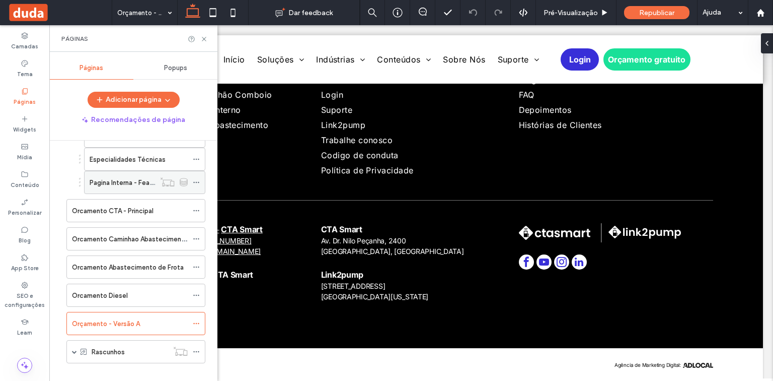
scroll to position [958, 0]
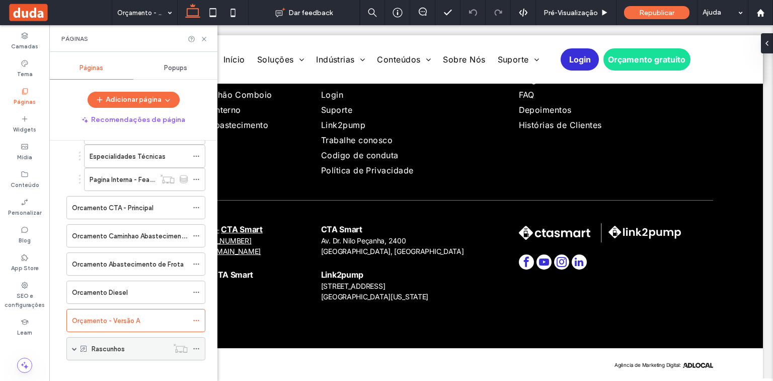
click at [70, 340] on div "Rascunhos" at bounding box center [135, 348] width 139 height 23
click at [76, 346] on span at bounding box center [74, 348] width 5 height 5
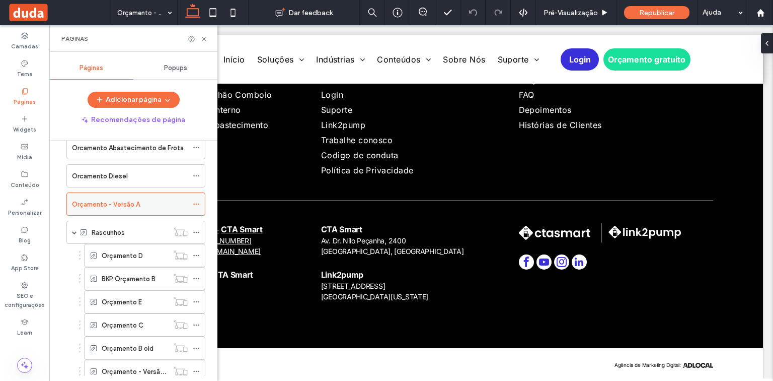
scroll to position [1079, 0]
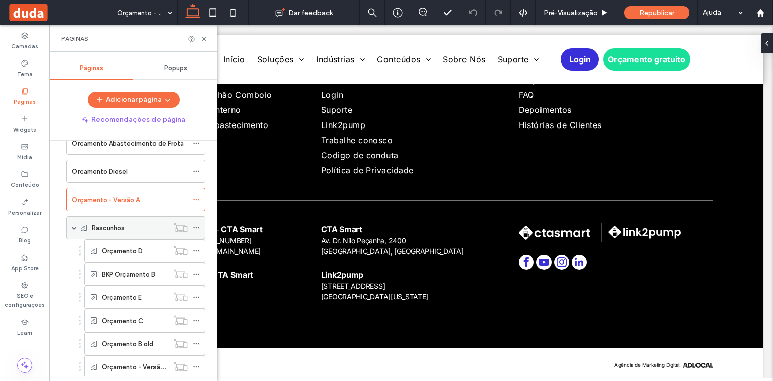
click at [70, 216] on div "Rascunhos" at bounding box center [135, 227] width 139 height 23
click at [72, 225] on span at bounding box center [74, 227] width 5 height 5
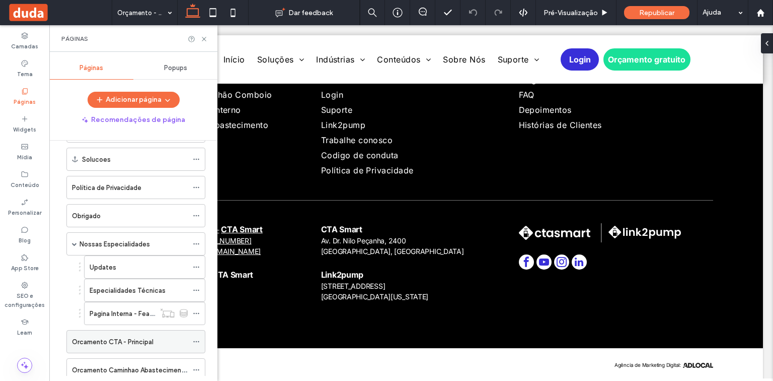
scroll to position [918, 0]
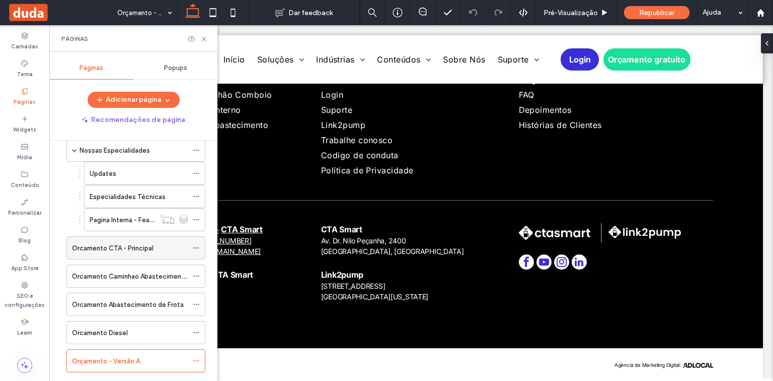
click at [149, 241] on label "Orcamento CTA - Principal" at bounding box center [113, 248] width 82 height 18
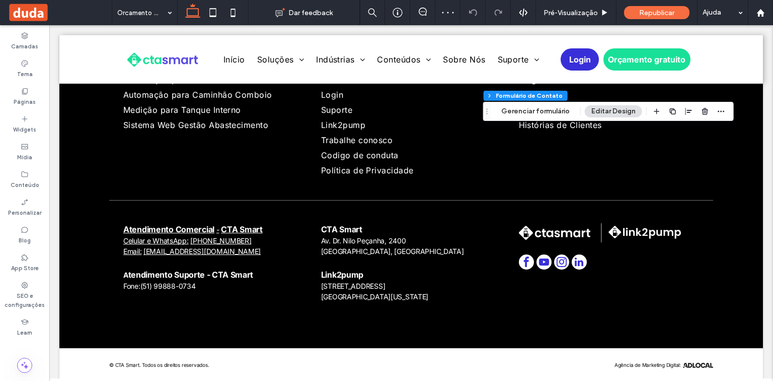
type input "*"
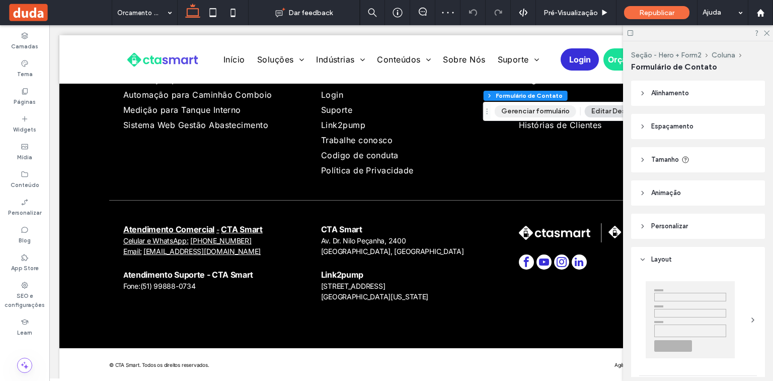
click at [529, 110] on button "Gerenciar formulário" at bounding box center [536, 111] width 82 height 12
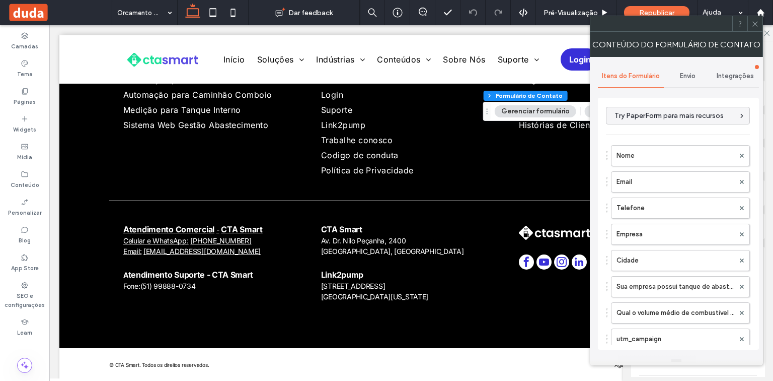
click at [693, 77] on span "Envio" at bounding box center [688, 76] width 16 height 8
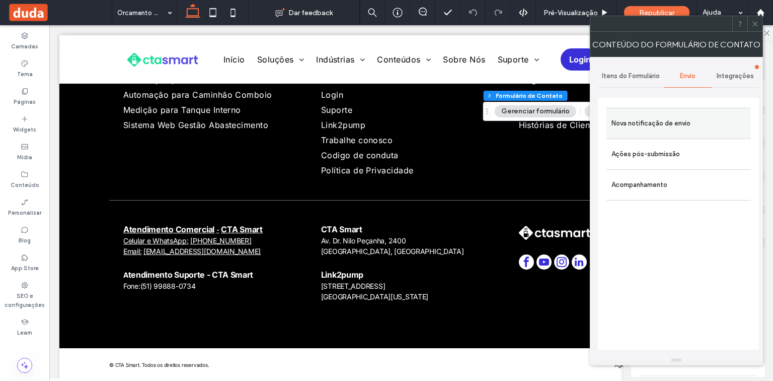
click at [662, 130] on label "Nova notificação de envio" at bounding box center [679, 123] width 134 height 20
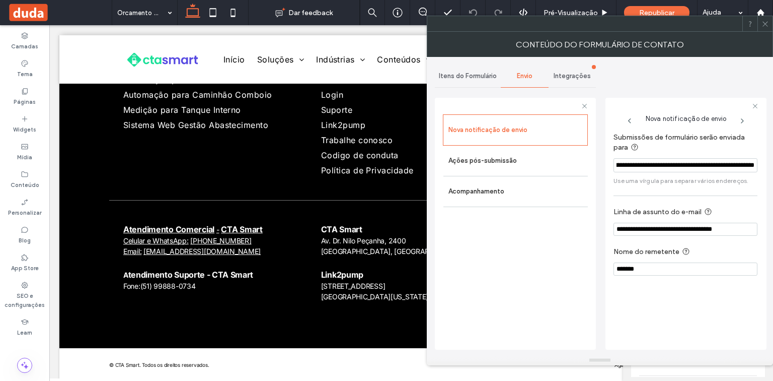
scroll to position [0, 511]
drag, startPoint x: 617, startPoint y: 164, endPoint x: 764, endPoint y: 159, distance: 146.6
click at [764, 159] on div "**********" at bounding box center [686, 224] width 161 height 252
click at [576, 76] on span "Integrações" at bounding box center [572, 76] width 37 height 8
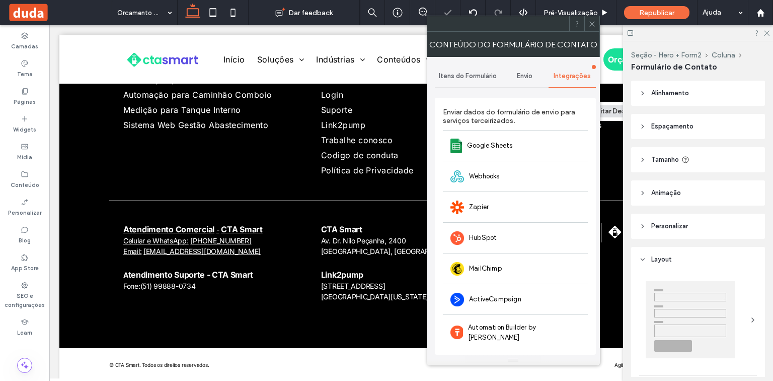
click at [526, 77] on span "Envio" at bounding box center [525, 76] width 16 height 8
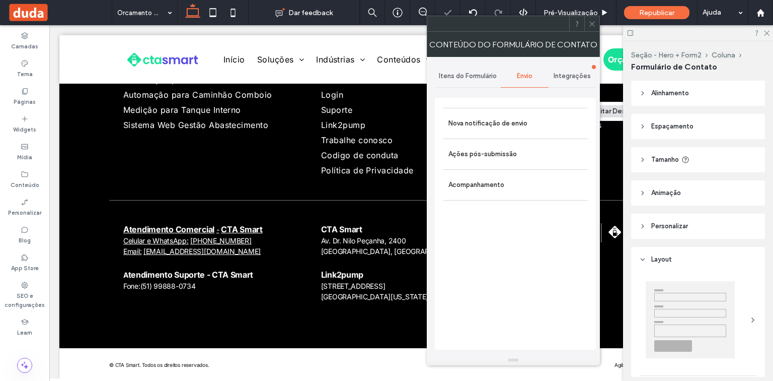
click at [559, 79] on span "Integrações" at bounding box center [572, 76] width 37 height 8
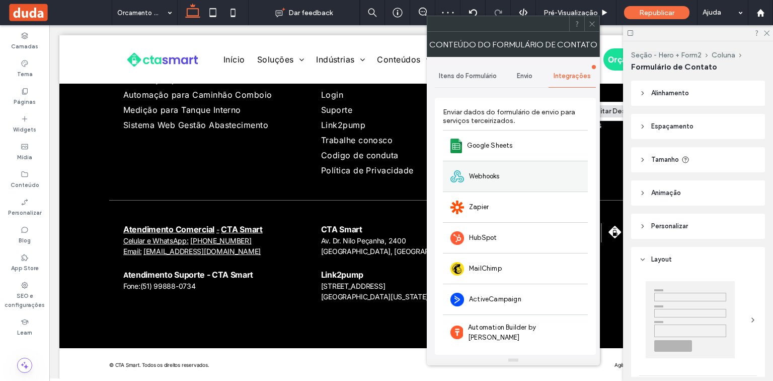
click at [504, 175] on div "Webhooks" at bounding box center [515, 176] width 145 height 31
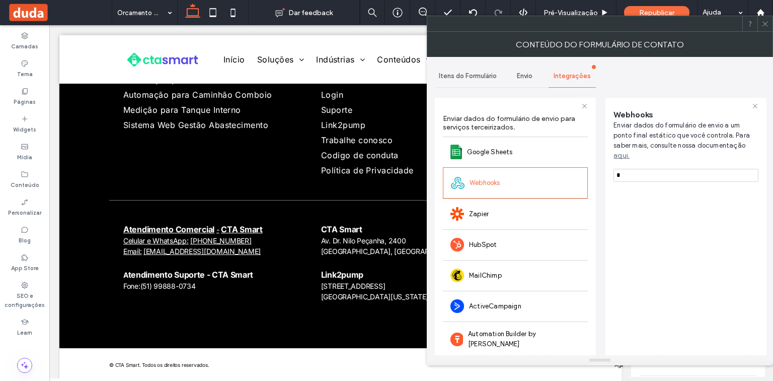
drag, startPoint x: 641, startPoint y: 165, endPoint x: 596, endPoint y: 165, distance: 44.3
click at [596, 165] on div "Itens do Formulário Envio Integrações Enviar dados do formulário de envio para …" at bounding box center [600, 212] width 330 height 310
paste input "**********"
drag, startPoint x: 648, startPoint y: 163, endPoint x: 593, endPoint y: 163, distance: 55.4
click at [593, 163] on div "**********" at bounding box center [515, 228] width 161 height 277
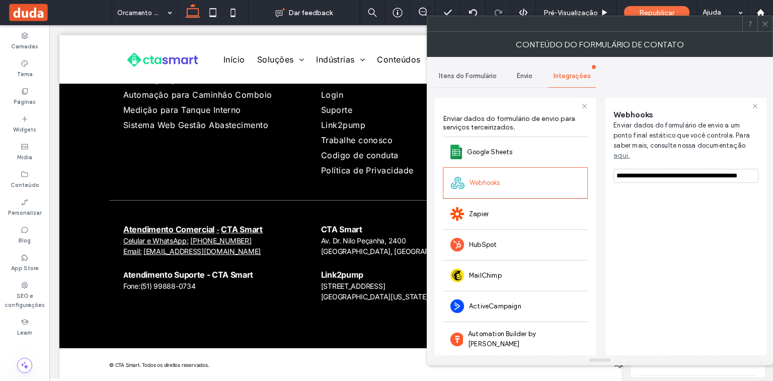
type input "**********"
click at [650, 215] on div "**********" at bounding box center [686, 230] width 145 height 254
click at [527, 76] on span "Envio" at bounding box center [525, 76] width 16 height 8
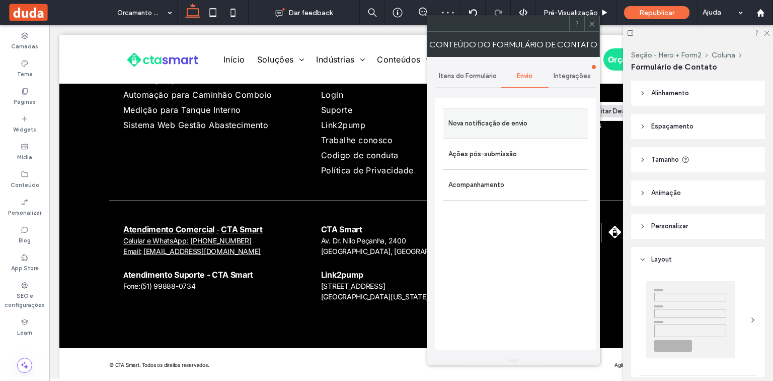
click at [513, 124] on label "Nova notificação de envio" at bounding box center [516, 123] width 134 height 20
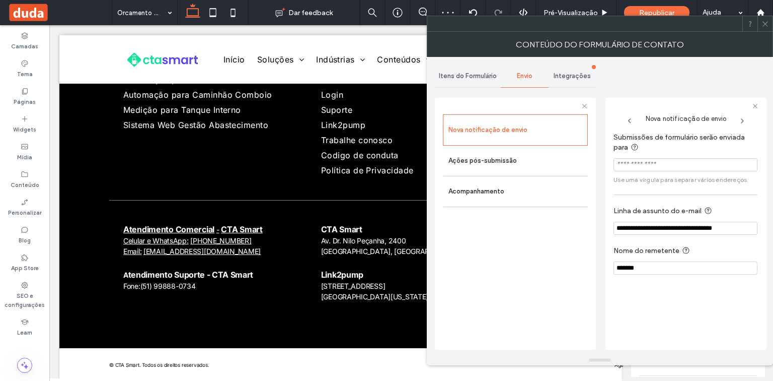
click at [474, 72] on span "Itens do Formulário" at bounding box center [468, 76] width 58 height 8
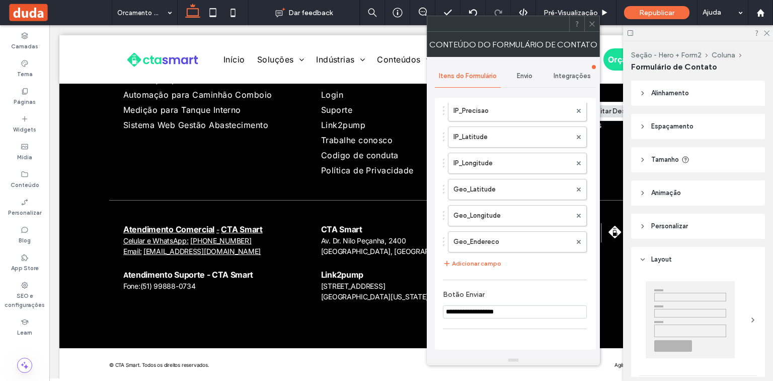
scroll to position [604, 0]
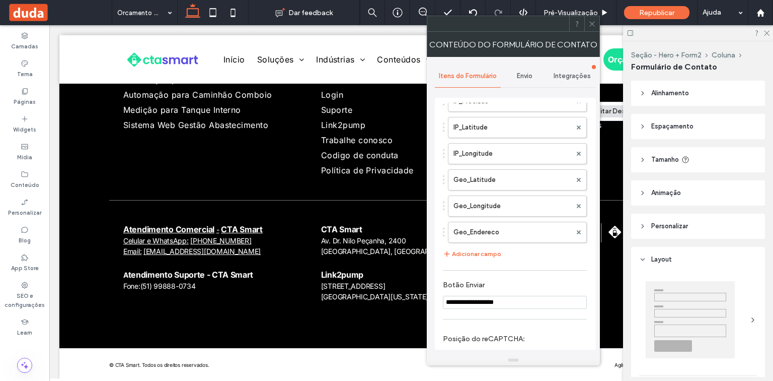
click at [592, 24] on use at bounding box center [591, 23] width 5 height 5
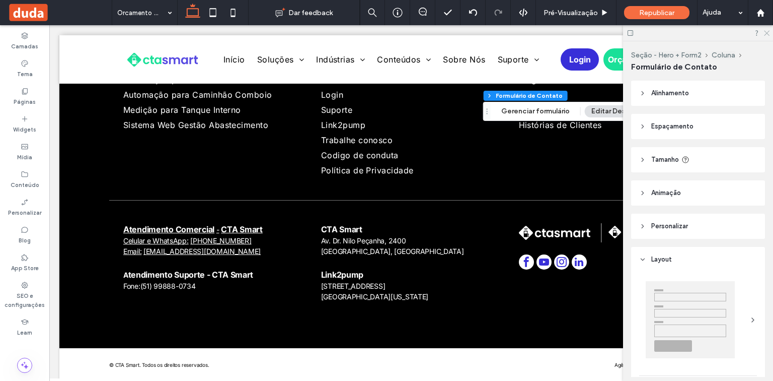
click at [767, 31] on icon at bounding box center [766, 32] width 7 height 7
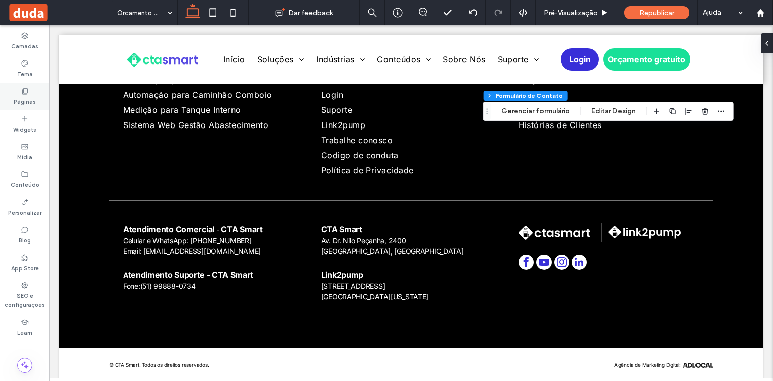
click at [23, 92] on icon at bounding box center [25, 91] width 8 height 8
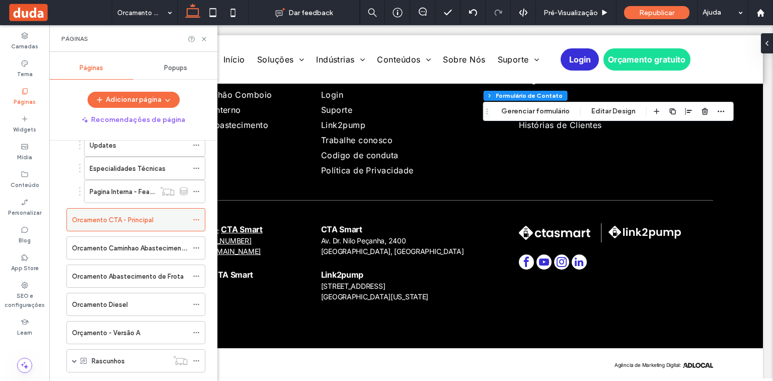
scroll to position [958, 0]
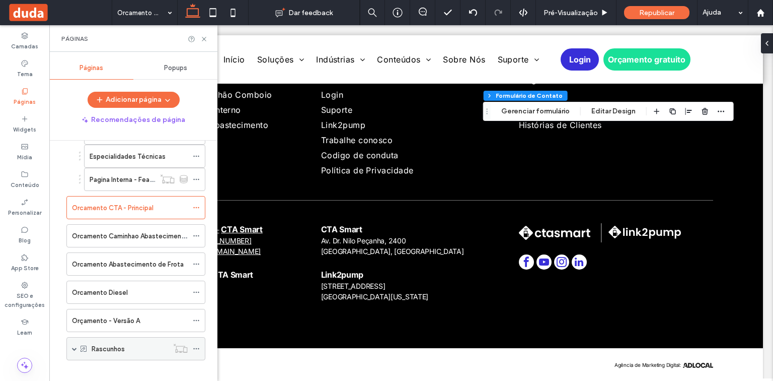
click at [80, 344] on icon at bounding box center [84, 348] width 8 height 8
click at [73, 346] on span at bounding box center [74, 348] width 5 height 5
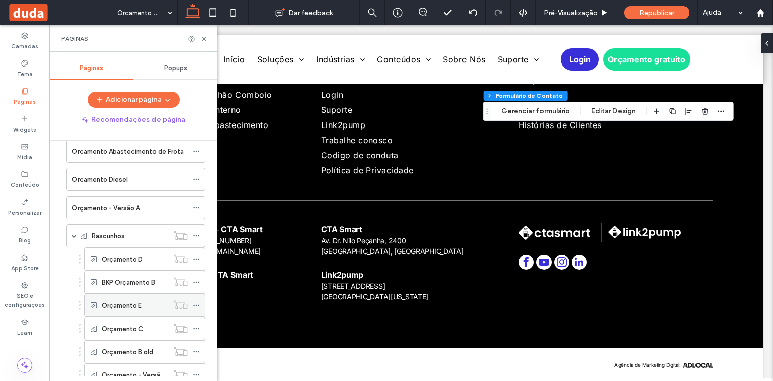
scroll to position [1079, 0]
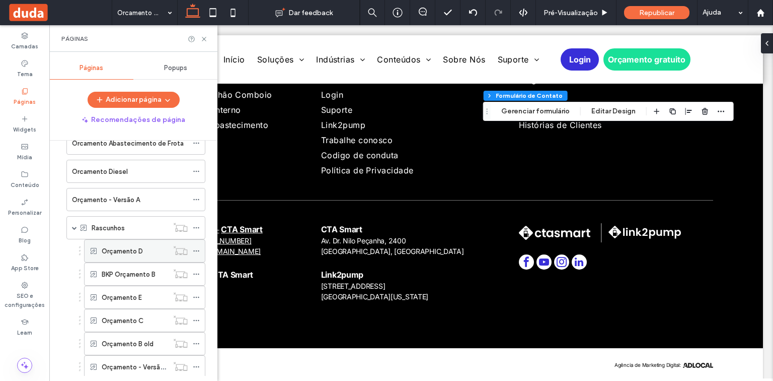
click at [137, 242] on label "Orçamento D" at bounding box center [122, 251] width 41 height 18
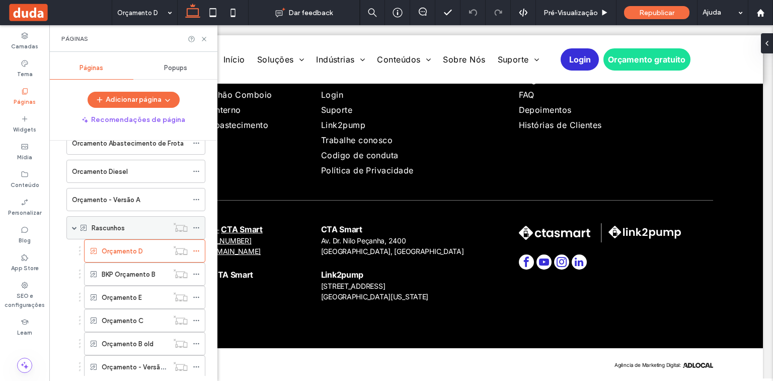
click at [74, 225] on span at bounding box center [74, 227] width 5 height 5
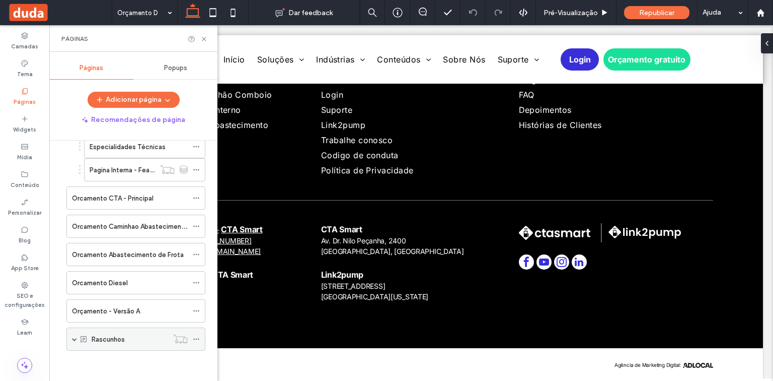
scroll to position [958, 0]
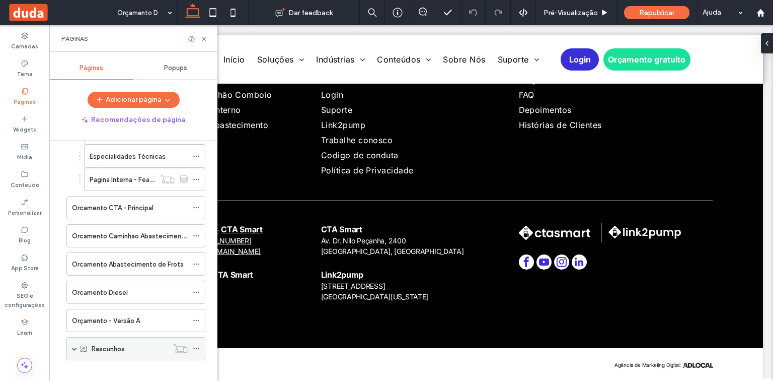
click at [76, 346] on span at bounding box center [74, 348] width 5 height 5
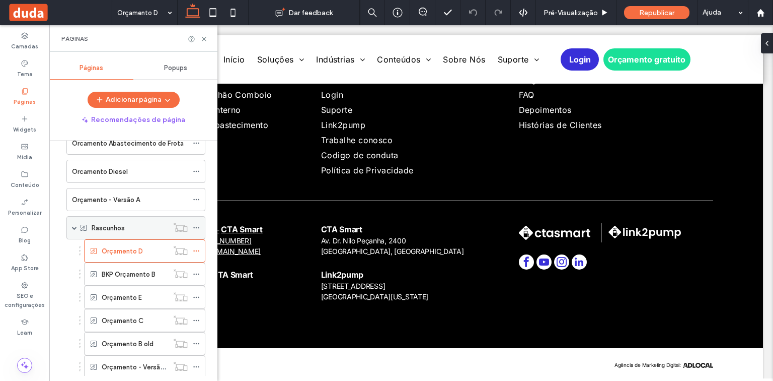
click at [75, 225] on span at bounding box center [74, 227] width 5 height 5
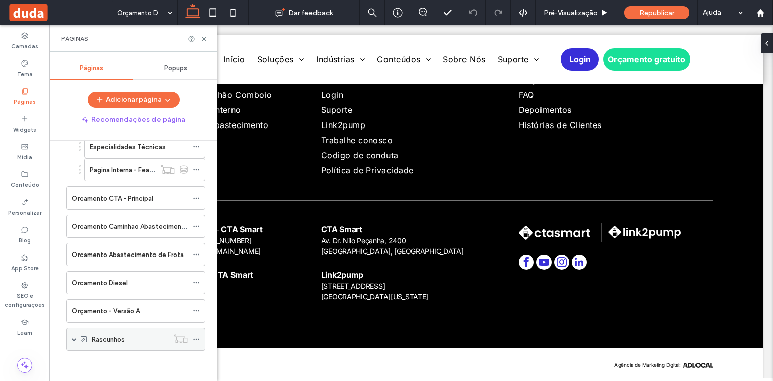
scroll to position [958, 0]
